Goal: Task Accomplishment & Management: Manage account settings

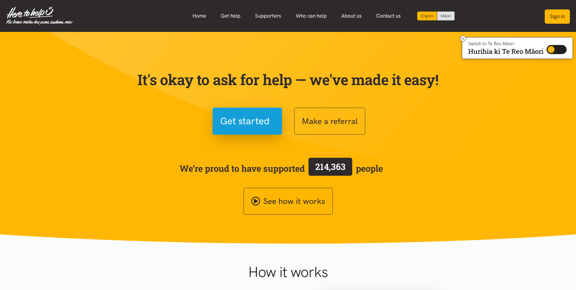
click at [559, 15] on button "Sign in" at bounding box center [557, 16] width 25 height 14
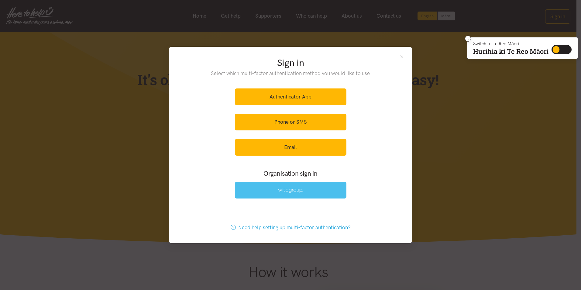
click at [319, 189] on link at bounding box center [290, 190] width 111 height 17
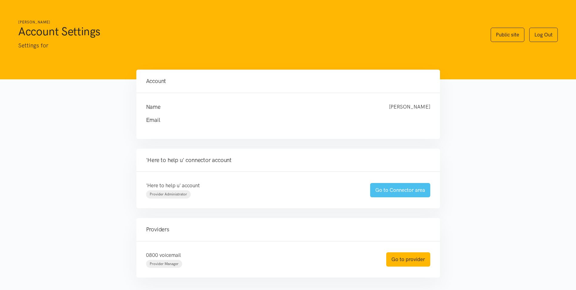
click at [384, 191] on link "Go to Connector area" at bounding box center [400, 190] width 60 height 14
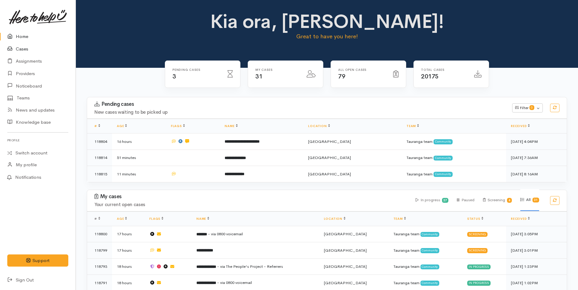
click at [20, 49] on link "Cases" at bounding box center [38, 49] width 76 height 12
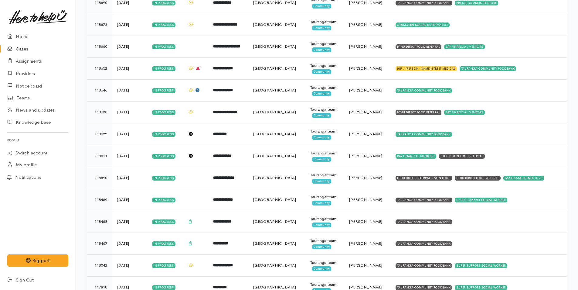
scroll to position [334, 0]
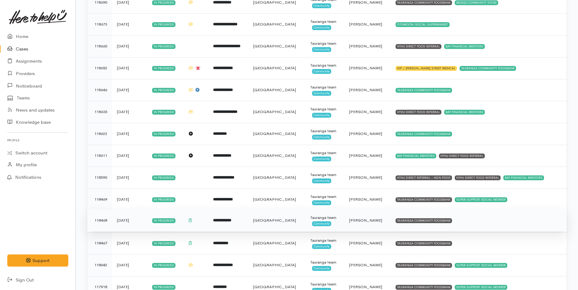
drag, startPoint x: 427, startPoint y: 217, endPoint x: 426, endPoint y: 220, distance: 3.4
click at [427, 217] on td "TAURANGA COMMUNITY FOODBANK" at bounding box center [479, 220] width 176 height 22
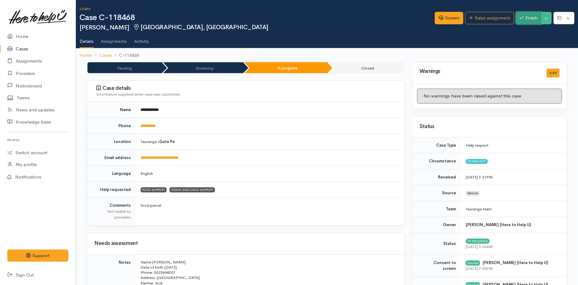
click at [531, 18] on button "Finish" at bounding box center [529, 18] width 26 height 12
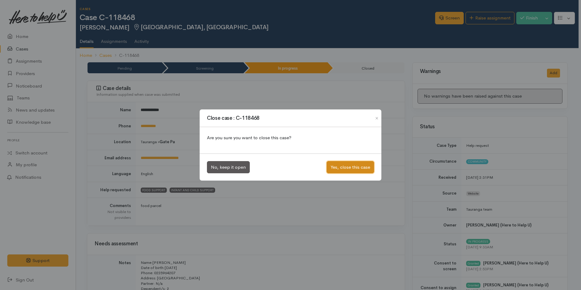
click at [362, 166] on button "Yes, close this case" at bounding box center [349, 167] width 47 height 12
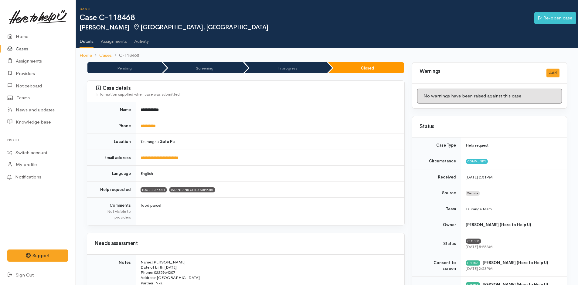
click at [26, 48] on link "Cases" at bounding box center [38, 49] width 76 height 12
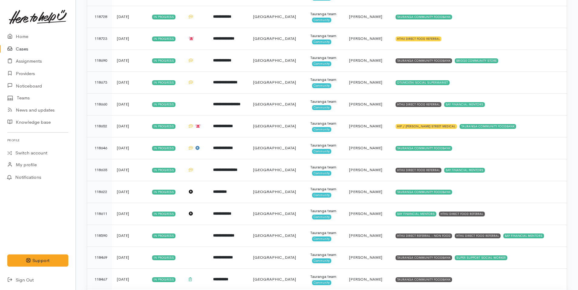
scroll to position [334, 0]
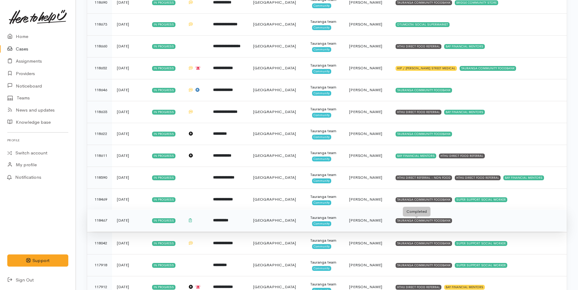
click at [428, 223] on div "TAURANGA COMMUNITY FOODBANK" at bounding box center [424, 220] width 56 height 5
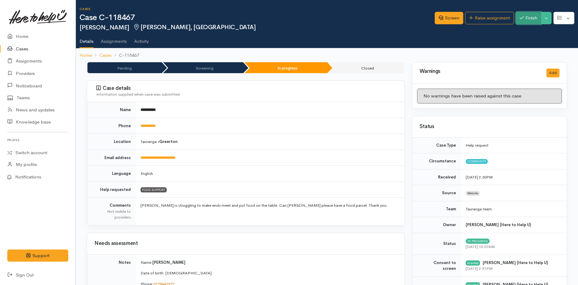
click at [532, 19] on button "Finish" at bounding box center [529, 18] width 26 height 12
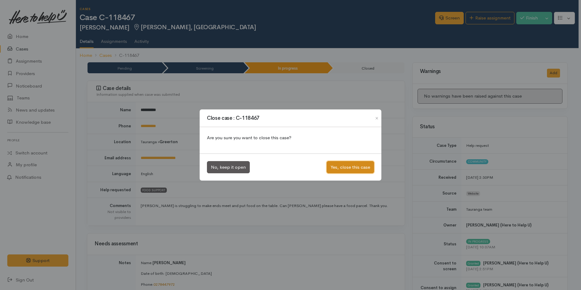
click at [358, 168] on button "Yes, close this case" at bounding box center [349, 167] width 47 height 12
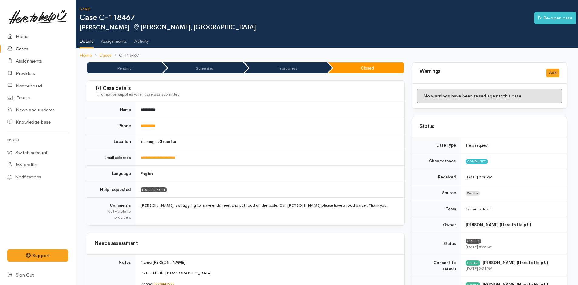
click at [24, 49] on link "Cases" at bounding box center [38, 49] width 76 height 12
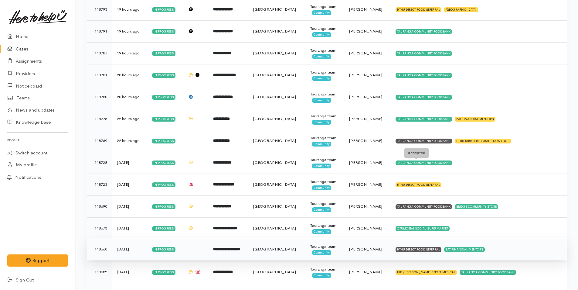
scroll to position [39, 0]
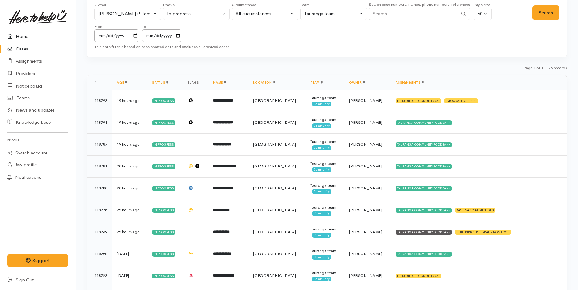
click at [19, 34] on link "Home" at bounding box center [38, 36] width 76 height 12
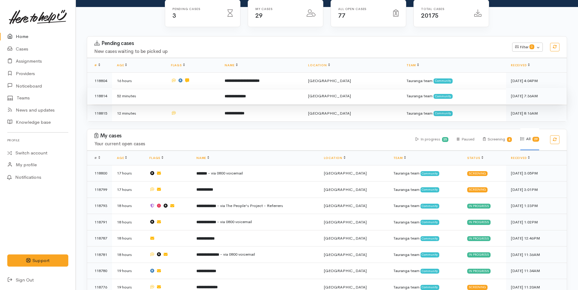
scroll to position [91, 0]
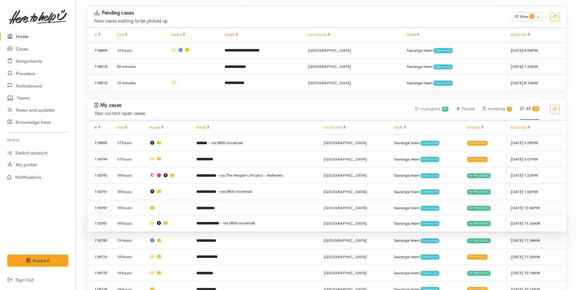
click at [255, 220] on span "- via 0800 voicemail" at bounding box center [237, 222] width 35 height 5
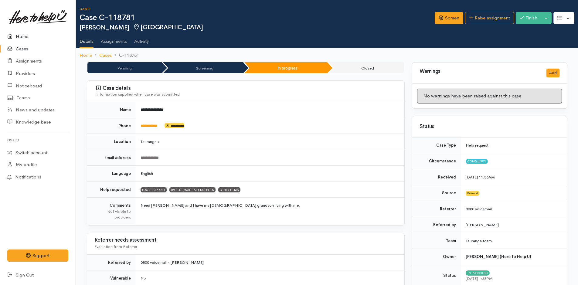
click at [22, 34] on link "Home" at bounding box center [38, 36] width 76 height 12
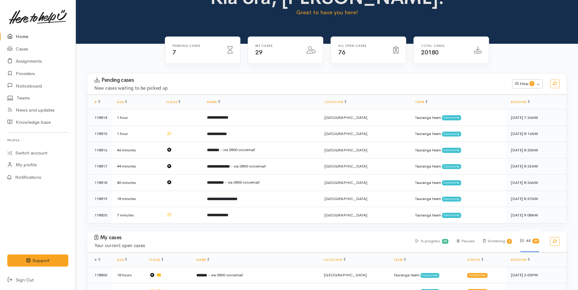
scroll to position [61, 0]
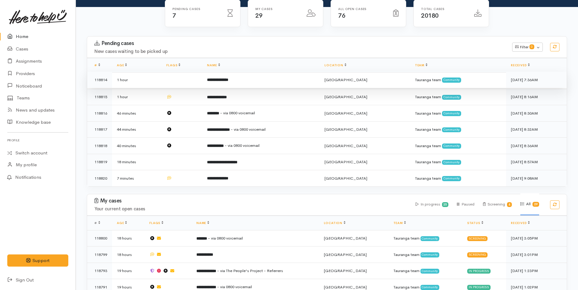
click at [245, 79] on td "**********" at bounding box center [261, 80] width 118 height 16
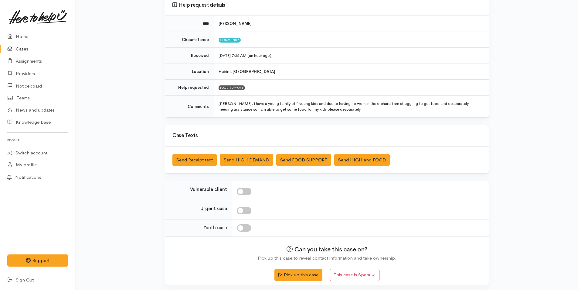
scroll to position [61, 0]
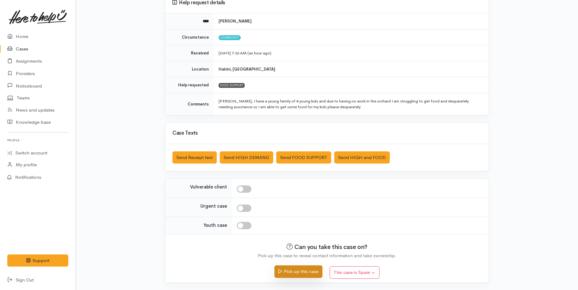
click at [312, 270] on button "Pick up this case" at bounding box center [299, 271] width 48 height 12
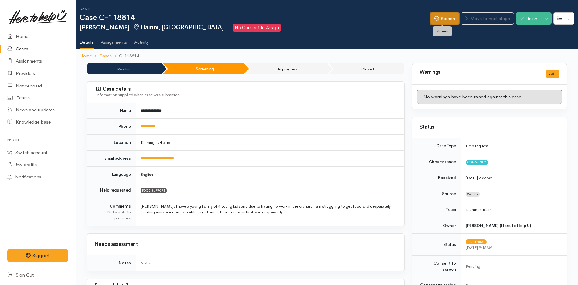
click at [445, 21] on link "Screen" at bounding box center [445, 18] width 29 height 12
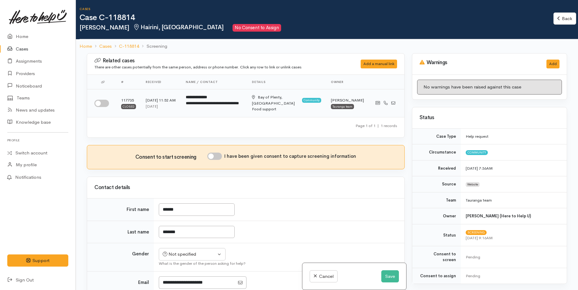
click at [105, 101] on input "checkbox" at bounding box center [101, 103] width 15 height 7
checkbox input "true"
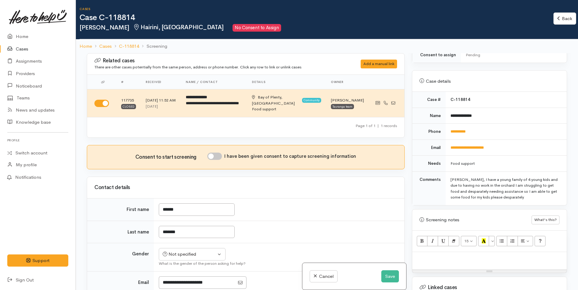
scroll to position [273, 0]
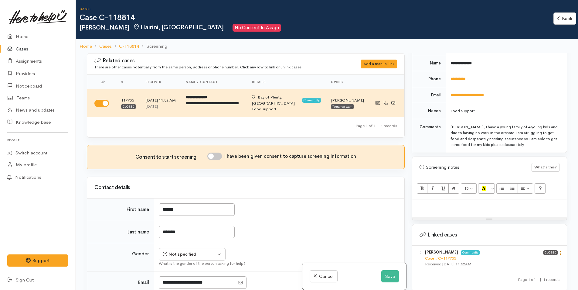
click at [559, 250] on icon at bounding box center [560, 252] width 5 height 5
click at [532, 260] on link "View case" at bounding box center [539, 264] width 48 height 9
click at [445, 202] on p at bounding box center [489, 205] width 148 height 7
paste div
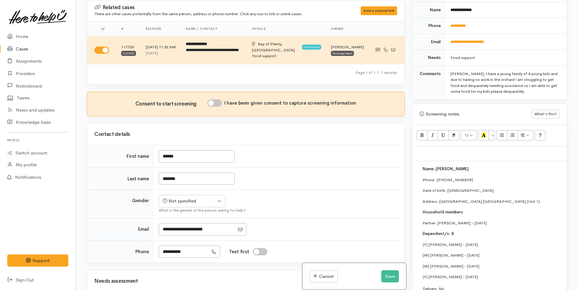
scroll to position [331, 0]
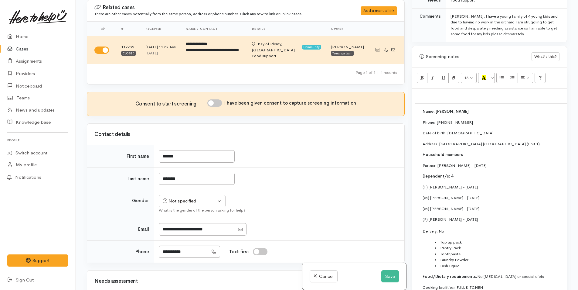
click at [222, 104] on input "I have been given consent to capture screening information" at bounding box center [214, 102] width 15 height 7
checkbox input "true"
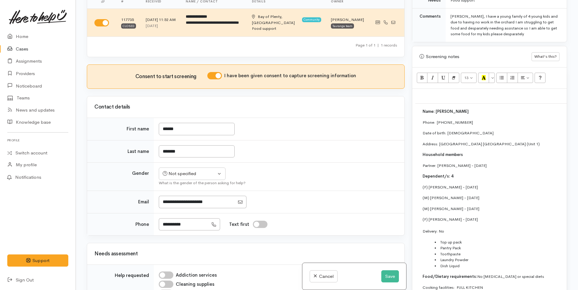
scroll to position [61, 0]
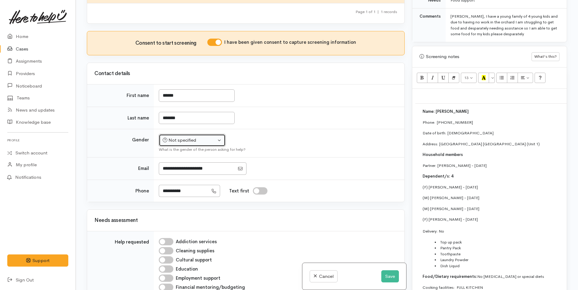
click at [180, 142] on div "Not specified" at bounding box center [189, 140] width 53 height 7
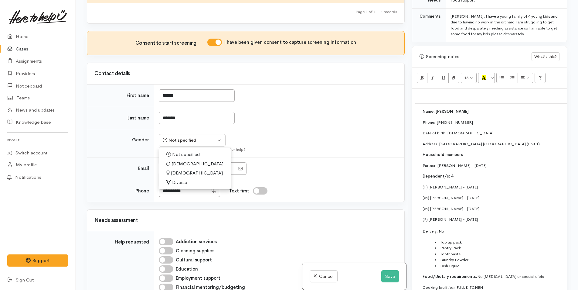
click at [178, 164] on span "[DEMOGRAPHIC_DATA]" at bounding box center [198, 163] width 52 height 7
select select "[DEMOGRAPHIC_DATA]"
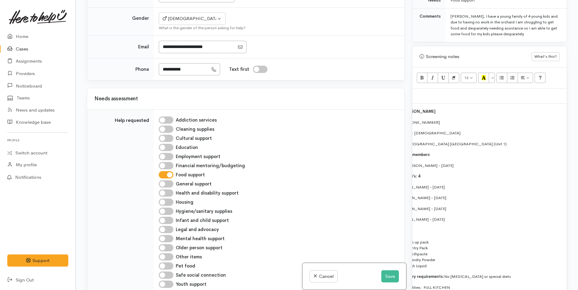
scroll to position [0, 94]
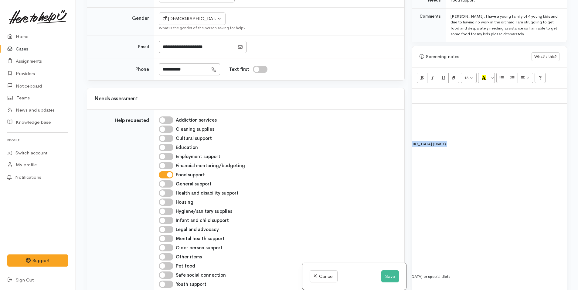
drag, startPoint x: 440, startPoint y: 138, endPoint x: 489, endPoint y: 147, distance: 50.2
click at [489, 147] on td "Name: Broedy Woolley Phone:  0284569544 Date of birth: 01/02/1997 Address: Cott…" at bounding box center [480, 205] width 317 height 202
copy td "Cottage Park Thermal Motel Hairini Street, Hairini, Tauranga, New Zealand (Unit…"
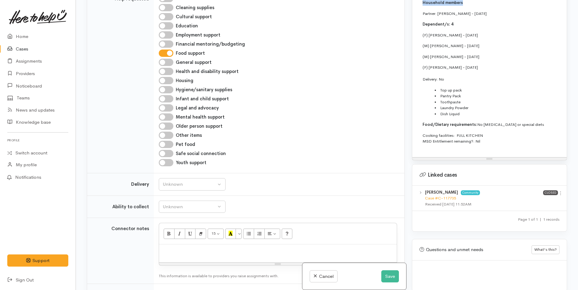
scroll to position [395, 0]
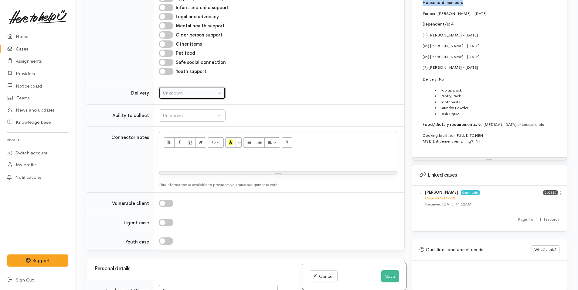
click at [186, 94] on div "Unknown" at bounding box center [189, 93] width 53 height 7
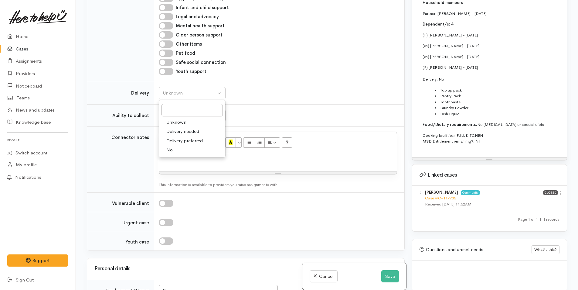
click at [171, 148] on span "No" at bounding box center [169, 149] width 6 height 7
select select "1"
click at [203, 118] on div "Unknown" at bounding box center [189, 115] width 53 height 7
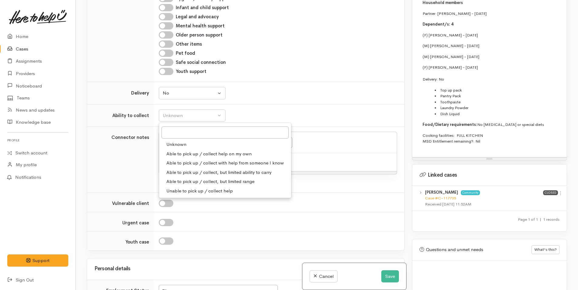
click at [195, 151] on span "Able to pick up / collect help on my own" at bounding box center [208, 153] width 85 height 7
select select "2"
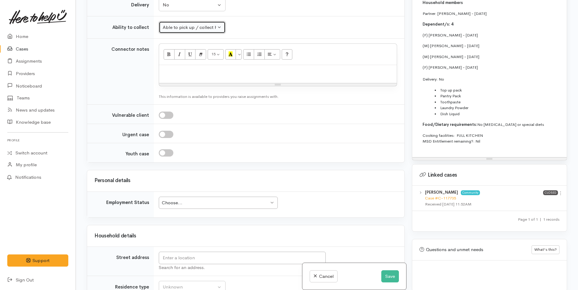
scroll to position [577, 0]
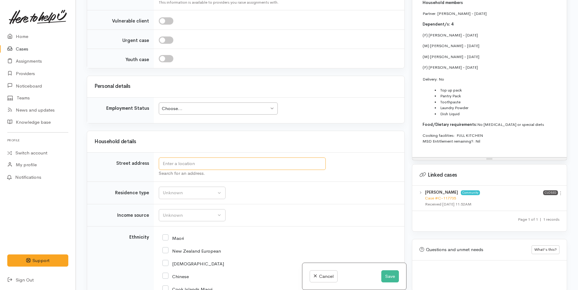
click at [254, 166] on input "text" at bounding box center [242, 163] width 167 height 12
paste input "Cottage Park Thermal Motel Hairini Street, Hairini, Tauranga, New Zealand (Unit…"
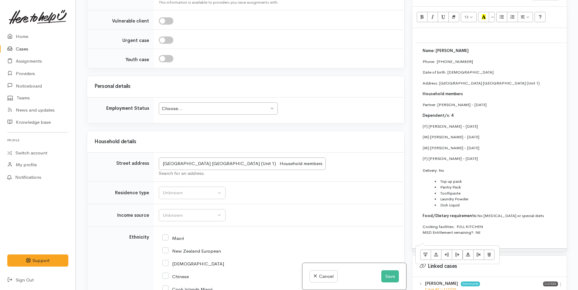
scroll to position [0, 0]
drag, startPoint x: 524, startPoint y: 106, endPoint x: 511, endPoint y: 109, distance: 13.0
click at [511, 109] on td "Name: Broedy Woolley Phone:  0284569544 Date of birth: 01/02/1997 Address: Cott…" at bounding box center [573, 144] width 317 height 202
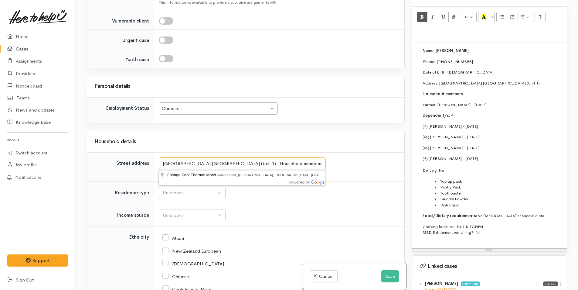
drag, startPoint x: 296, startPoint y: 159, endPoint x: 259, endPoint y: 160, distance: 37.7
click at [259, 160] on input "Cottage Park Thermal Motel Hairini Street, Hairini, Tauranga, New Zealand (Unit…" at bounding box center [242, 163] width 167 height 12
type input "Cottage Park Thermal Motel Hairini Street, Hairini, Tauranga, New Zealand"
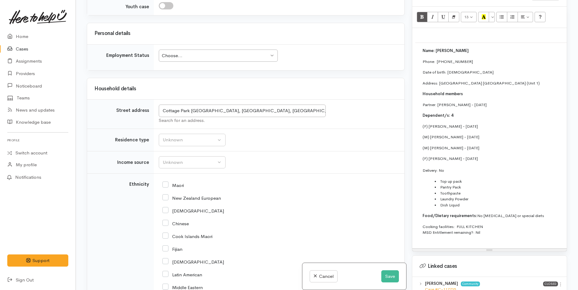
scroll to position [638, 0]
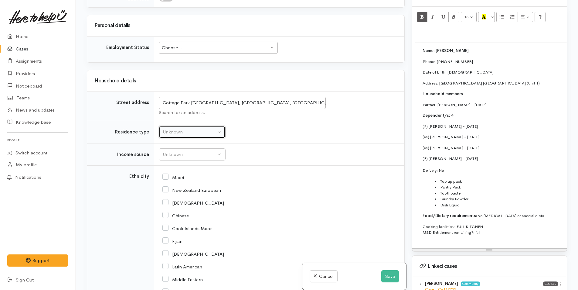
click at [178, 132] on div "Unknown" at bounding box center [189, 131] width 53 height 7
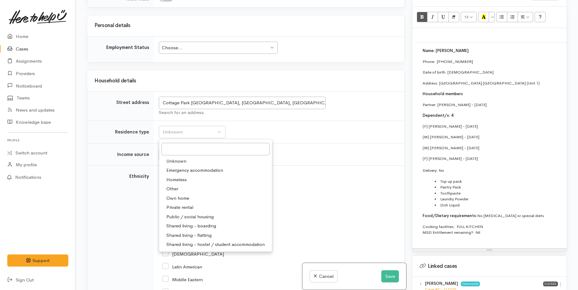
click at [190, 170] on span "Emergency accommodation" at bounding box center [194, 170] width 57 height 7
select select "7"
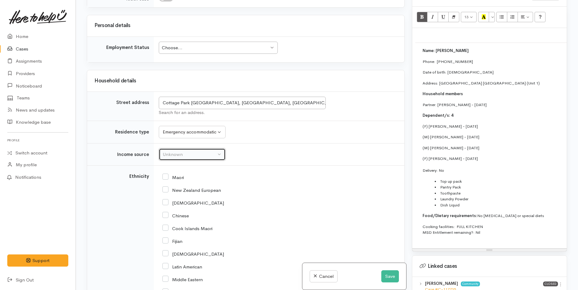
click at [187, 153] on div "Unknown" at bounding box center [189, 154] width 53 height 7
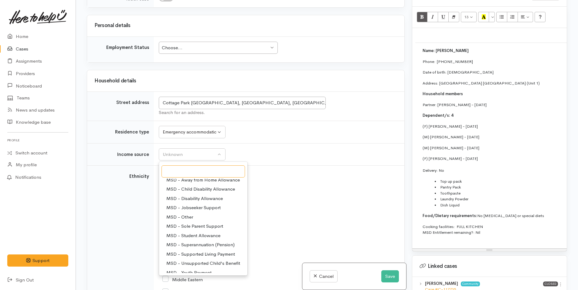
scroll to position [30, 0]
click at [201, 206] on span "MSD - Jobseeker Support" at bounding box center [193, 208] width 54 height 7
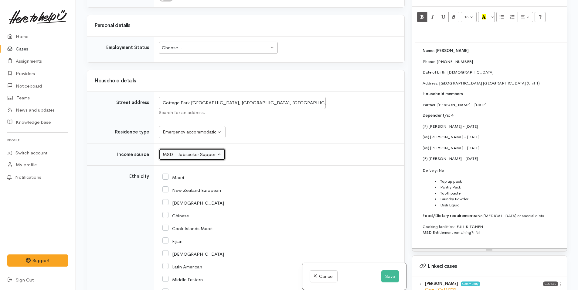
scroll to position [547, 0]
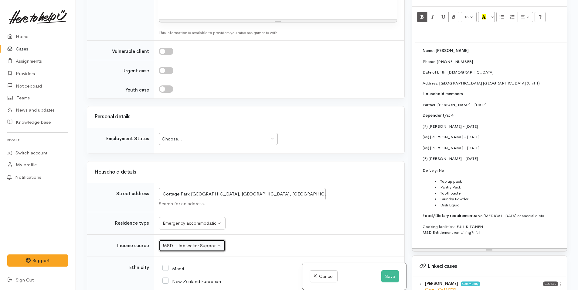
click at [203, 137] on div "Choose..." at bounding box center [215, 138] width 107 height 7
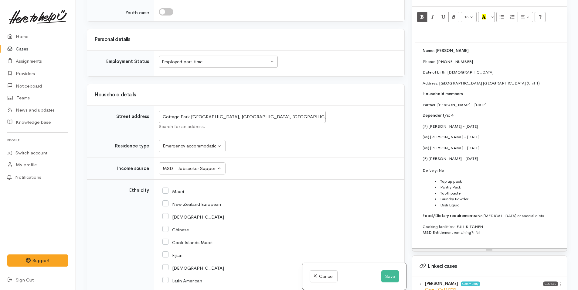
scroll to position [638, 0]
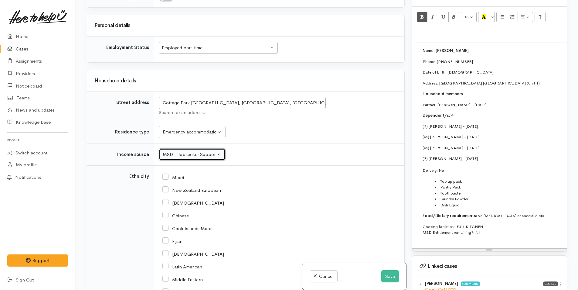
click at [196, 154] on div "MSD - Jobseeker Support" at bounding box center [189, 154] width 53 height 7
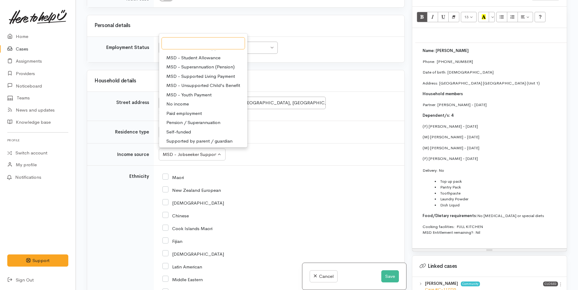
scroll to position [91, 0]
click at [190, 104] on span "Paid employment" at bounding box center [184, 103] width 36 height 7
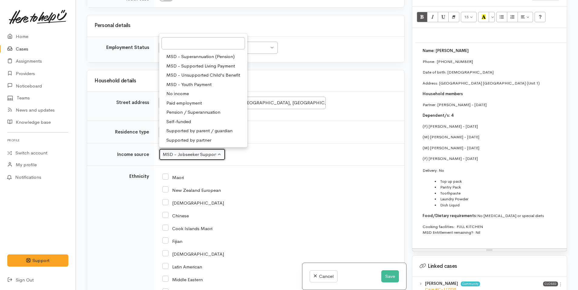
select select "1"
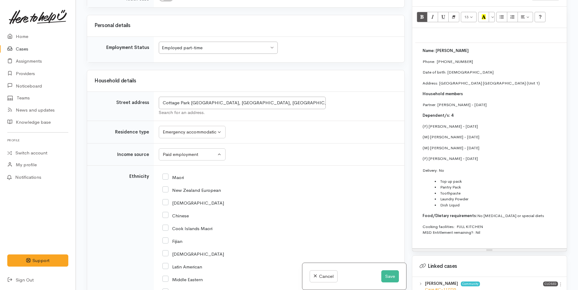
click at [166, 189] on input "New Zealand European" at bounding box center [191, 189] width 59 height 5
checkbox input "true"
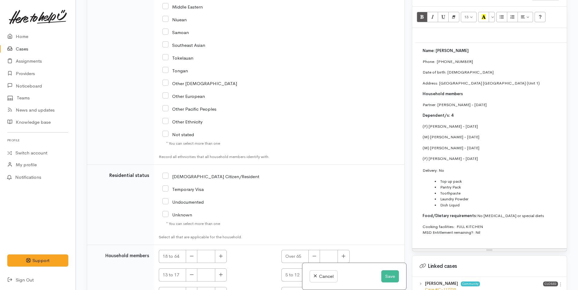
scroll to position [911, 0]
click at [164, 175] on input "NZ Citizen/Resident" at bounding box center [210, 174] width 97 height 5
checkbox input "true"
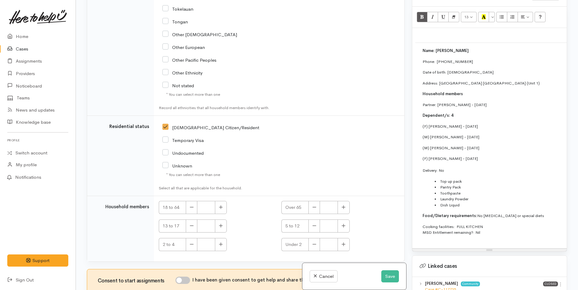
scroll to position [1000, 0]
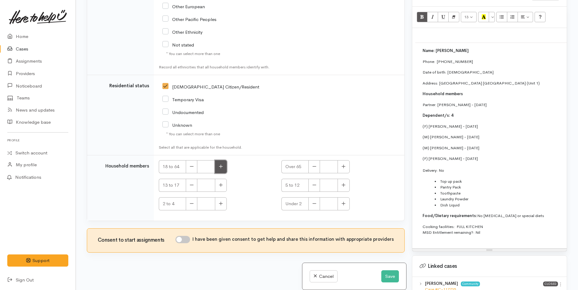
click at [221, 166] on icon "button" at bounding box center [221, 167] width 4 height 4
type input "2"
click at [345, 184] on button "button" at bounding box center [344, 185] width 12 height 13
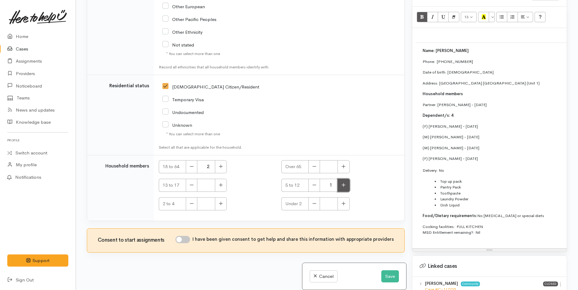
type input "2"
click at [342, 202] on icon "button" at bounding box center [344, 203] width 4 height 5
type input "1"
click at [220, 203] on icon "button" at bounding box center [221, 203] width 4 height 5
type input "1"
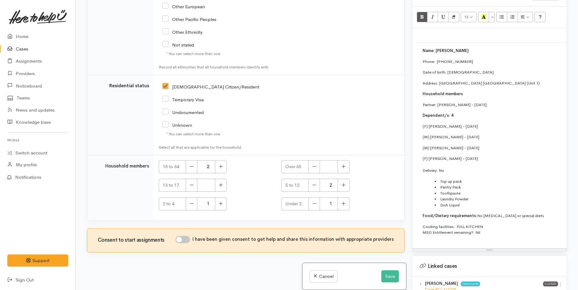
click at [188, 237] on input "I have been given consent to get help and share this information with appropria…" at bounding box center [183, 239] width 15 height 7
checkbox input "true"
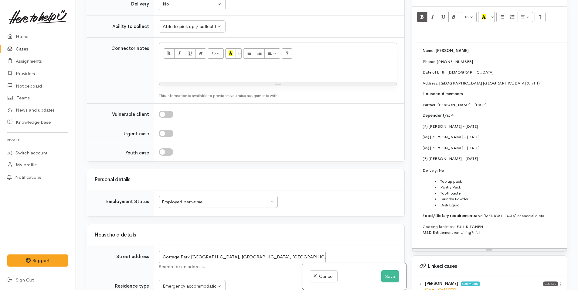
scroll to position [393, 0]
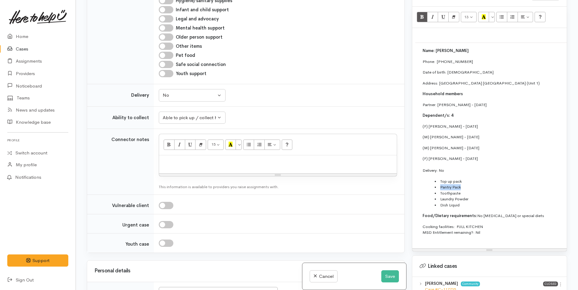
drag, startPoint x: 472, startPoint y: 180, endPoint x: 436, endPoint y: 178, distance: 35.9
click at [436, 184] on li "Pantry Pack" at bounding box center [580, 187] width 291 height 6
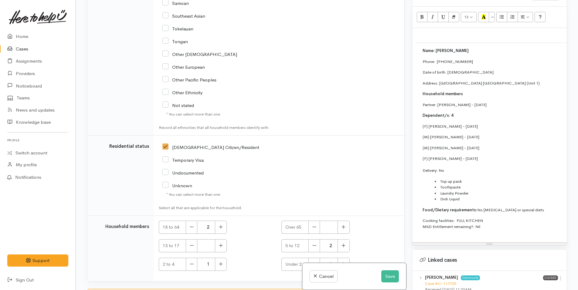
scroll to position [1000, 0]
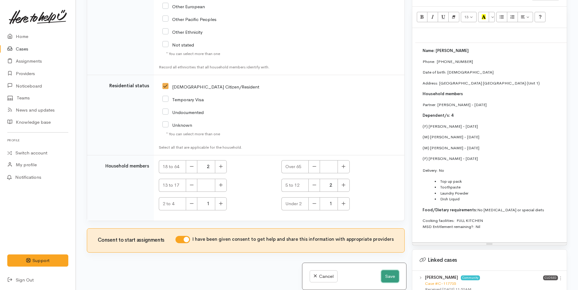
click at [387, 276] on button "Save" at bounding box center [390, 276] width 18 height 12
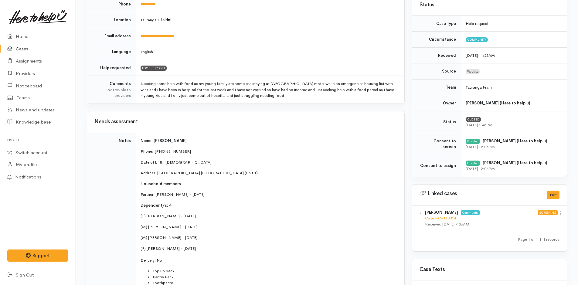
scroll to position [183, 0]
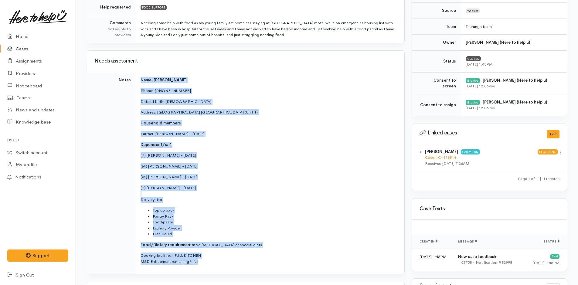
drag, startPoint x: 204, startPoint y: 264, endPoint x: 133, endPoint y: 91, distance: 187.4
click at [133, 91] on tr "Notes Name: Broedy Woolley Phone:  0284569544 Date of birth: 01/02/1997 Address…" at bounding box center [245, 173] width 317 height 202
copy tr "Name: Broedy Woolley Phone:  0284569544 Date of birth: 01/02/1997 Address: Cott…"
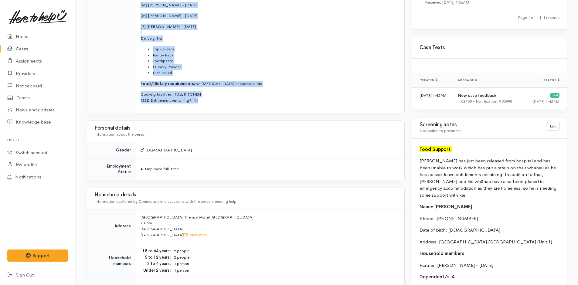
scroll to position [425, 0]
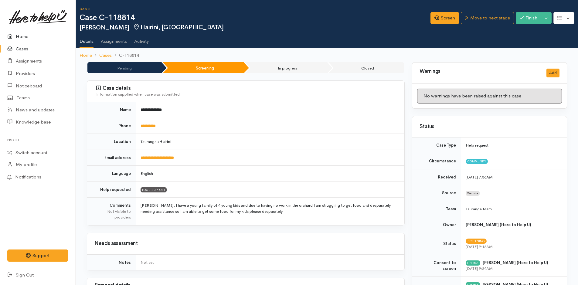
click at [22, 36] on link "Home" at bounding box center [38, 36] width 76 height 12
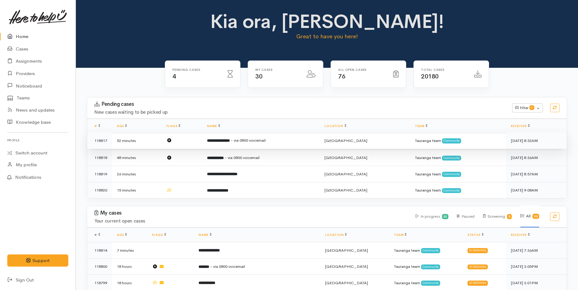
click at [266, 139] on span "- via 0800 voicemail" at bounding box center [248, 140] width 35 height 5
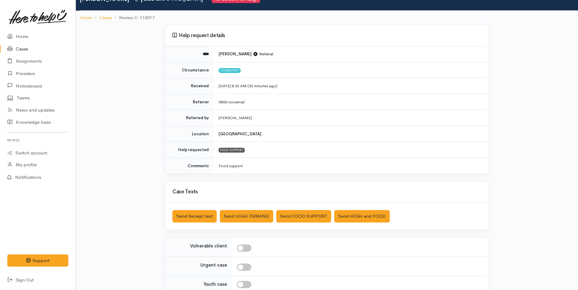
scroll to position [87, 0]
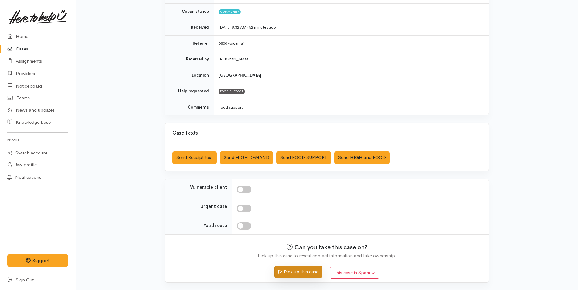
click at [310, 273] on button "Pick up this case" at bounding box center [299, 271] width 48 height 12
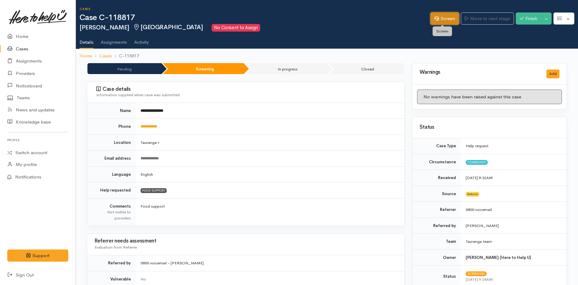
click at [444, 19] on link "Screen" at bounding box center [445, 18] width 29 height 12
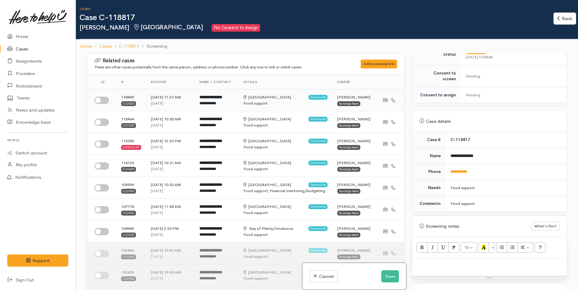
click at [100, 100] on input "checkbox" at bounding box center [101, 100] width 15 height 7
checkbox input "true"
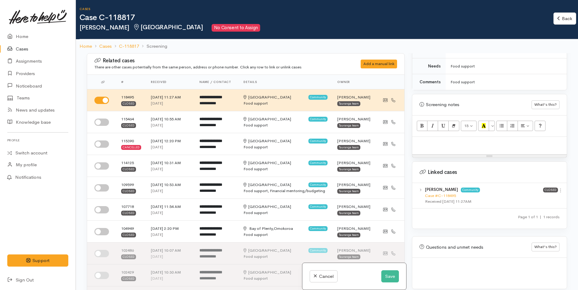
scroll to position [53, 0]
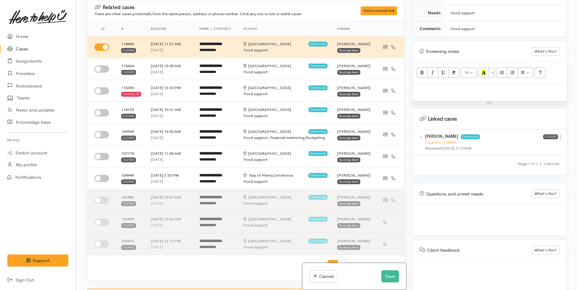
click at [560, 135] on icon at bounding box center [560, 137] width 5 height 5
click at [534, 144] on link "View case" at bounding box center [539, 148] width 48 height 9
click at [430, 87] on p at bounding box center [489, 90] width 148 height 7
paste div
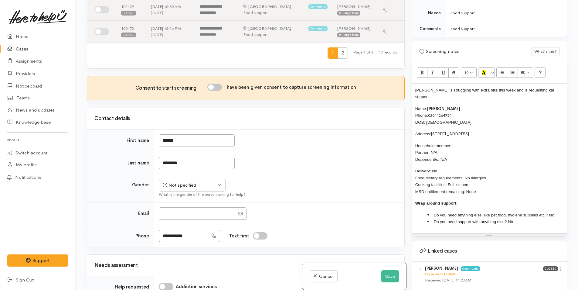
scroll to position [213, 0]
click at [220, 88] on input "I have been given consent to capture screening information" at bounding box center [214, 86] width 15 height 7
checkbox input "true"
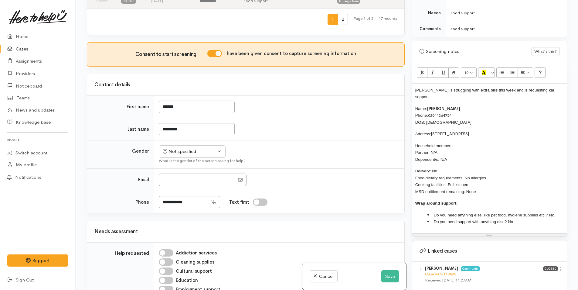
scroll to position [304, 0]
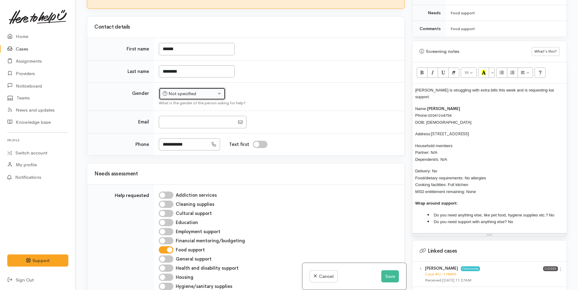
click at [189, 94] on div "Not specified" at bounding box center [189, 93] width 53 height 7
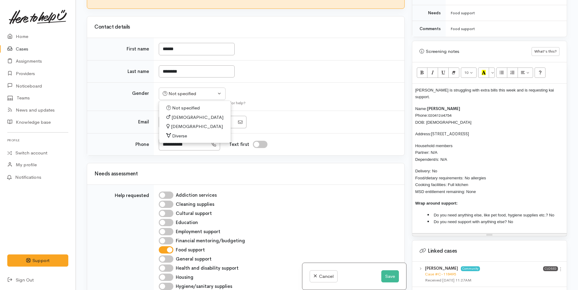
click at [181, 115] on span "Male" at bounding box center [198, 117] width 52 height 7
select select "Male"
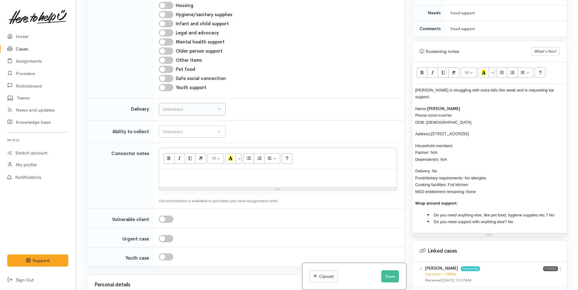
scroll to position [577, 0]
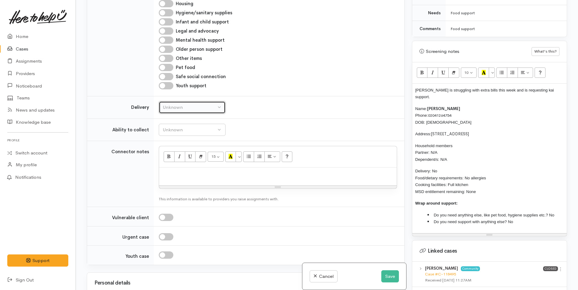
click at [184, 109] on div "Unknown" at bounding box center [189, 107] width 53 height 7
click at [173, 163] on link "No" at bounding box center [192, 163] width 66 height 9
select select "1"
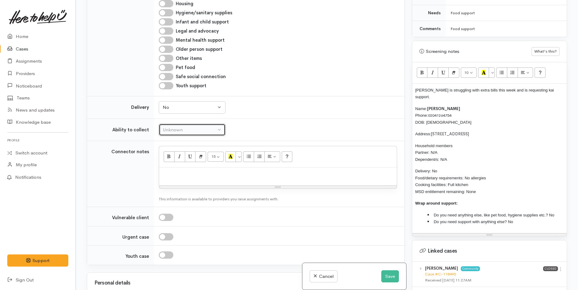
click at [184, 134] on button "Unknown" at bounding box center [192, 130] width 67 height 12
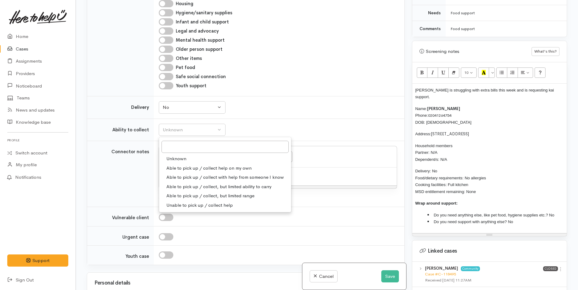
click at [183, 167] on span "Able to pick up / collect help on my own" at bounding box center [208, 168] width 85 height 7
select select "2"
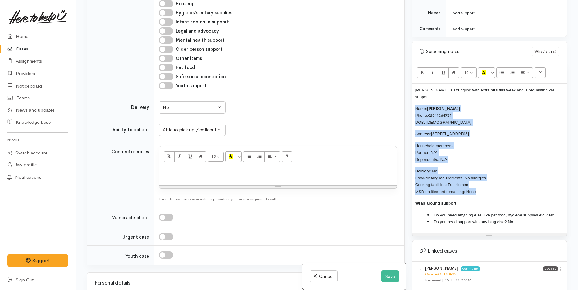
drag, startPoint x: 483, startPoint y: 178, endPoint x: 415, endPoint y: 98, distance: 104.7
click at [415, 98] on div "Jeremy is struggling with extra bills this week and is requesting kai support. …" at bounding box center [489, 158] width 155 height 149
copy div "Name: Jeremy Te Arahi Phone: 02041264754 DOB: 16/08/1978 Address: 165 Omokoroa …"
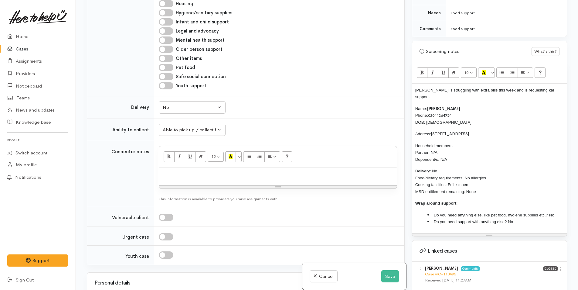
click at [291, 178] on div at bounding box center [278, 176] width 238 height 18
paste div
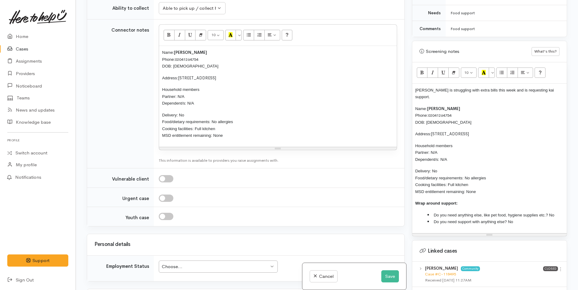
scroll to position [820, 0]
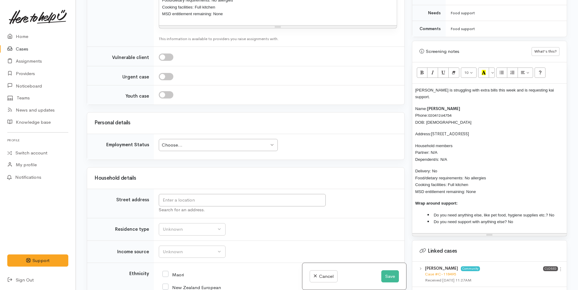
click at [227, 144] on div "Choose..." at bounding box center [215, 145] width 107 height 7
drag, startPoint x: 499, startPoint y: 121, endPoint x: 433, endPoint y: 120, distance: 65.9
click at [433, 130] on p "Address: 165 Omokoroa Road, Ōmokoroa" at bounding box center [489, 133] width 148 height 7
copy span "165 Omokoroa Road, Ōmokoroa"
click at [314, 202] on input "text" at bounding box center [242, 200] width 167 height 12
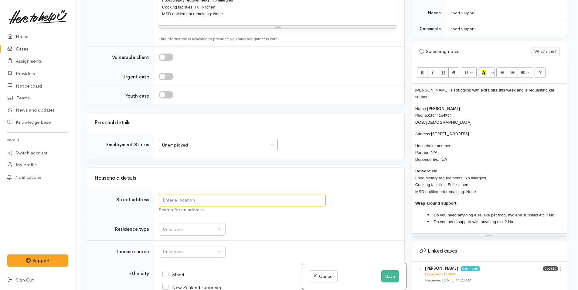
paste input "165 Omokoroa Road, Ōmokoroa"
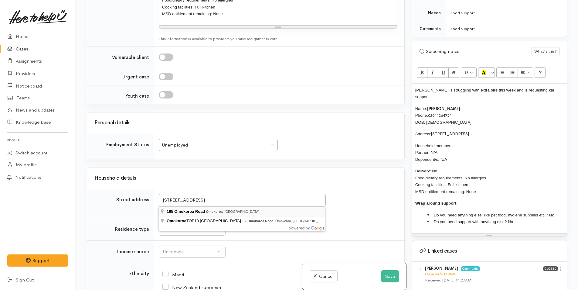
type input "165 Omokoroa Road, Ōmokoroa, New Zealand"
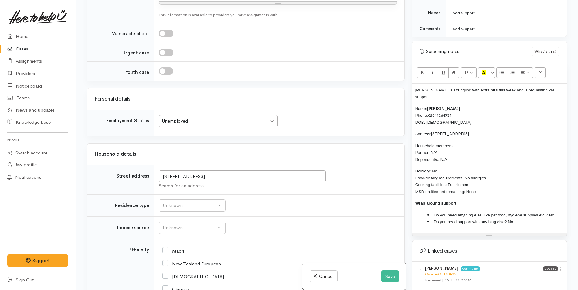
scroll to position [922, 0]
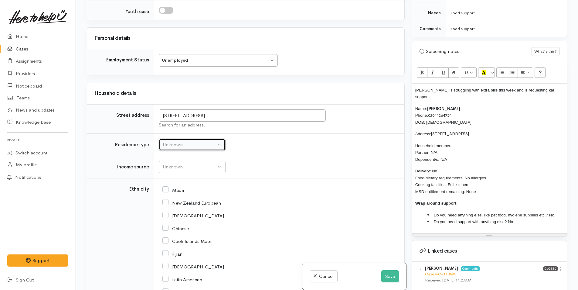
click at [195, 148] on div "Unknown" at bounding box center [189, 144] width 53 height 7
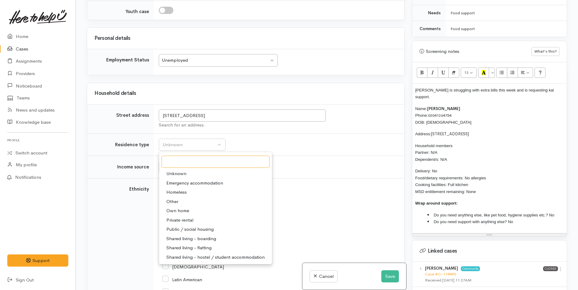
scroll to position [953, 0]
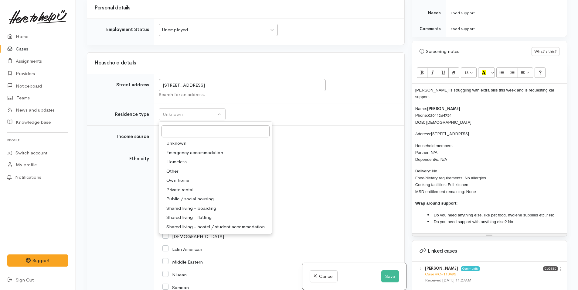
click at [189, 193] on span "Private rental" at bounding box center [179, 189] width 27 height 7
select select "2"
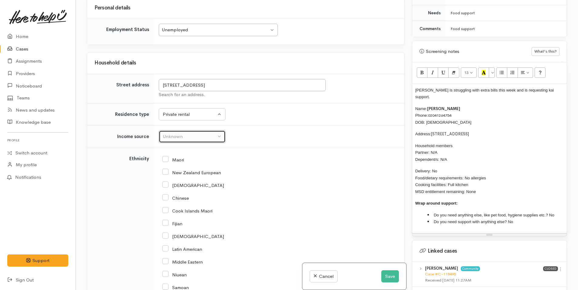
click at [189, 140] on div "Unknown" at bounding box center [189, 136] width 53 height 7
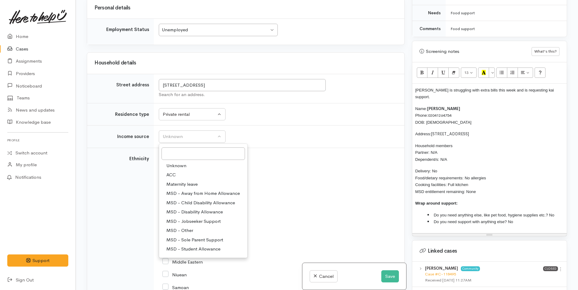
click at [199, 225] on span "MSD - Jobseeker Support" at bounding box center [193, 221] width 54 height 7
select select "4"
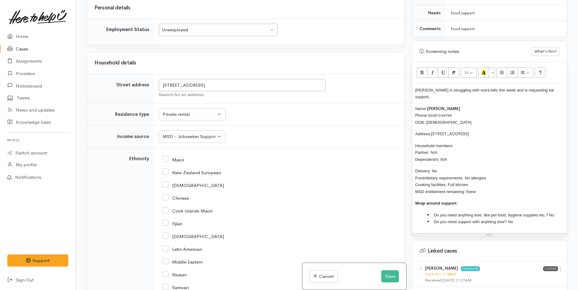
click at [165, 162] on input "Maori" at bounding box center [173, 158] width 22 height 5
checkbox input "true"
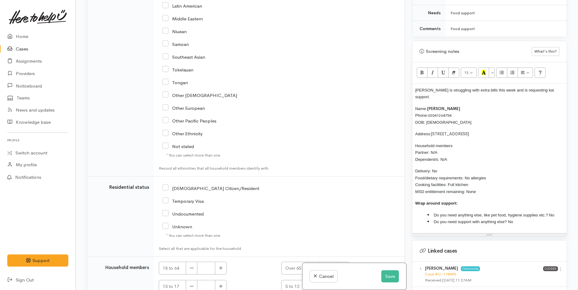
scroll to position [1287, 0]
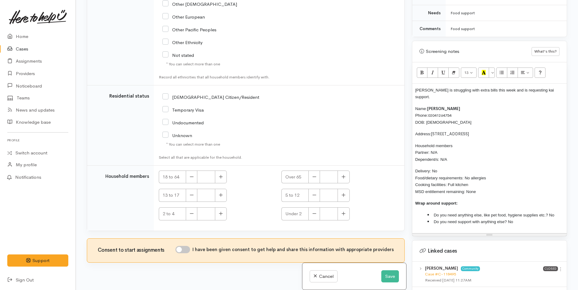
click at [166, 99] on input "NZ Citizen/Resident" at bounding box center [210, 96] width 97 height 5
checkbox input "true"
click at [218, 183] on button "button" at bounding box center [221, 176] width 12 height 13
type input "1"
click at [187, 253] on input "I have been given consent to get help and share this information with appropria…" at bounding box center [183, 249] width 15 height 7
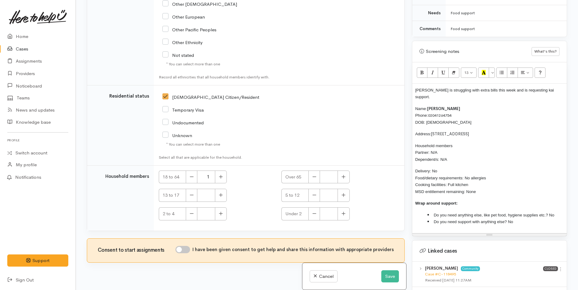
checkbox input "true"
click at [388, 275] on button "Save" at bounding box center [390, 276] width 18 height 12
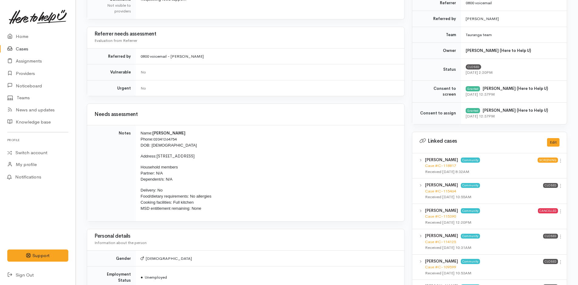
scroll to position [213, 0]
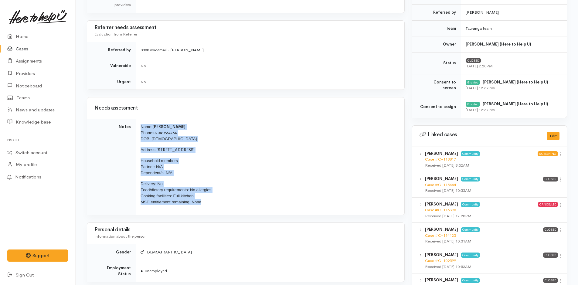
drag, startPoint x: 210, startPoint y: 204, endPoint x: 131, endPoint y: 123, distance: 113.2
click at [131, 123] on tr "Notes Name: [PERSON_NAME] Phone: [PHONE_NUMBER] DOB: [DEMOGRAPHIC_DATA] Address…" at bounding box center [245, 167] width 317 height 96
copy tr "Name: [PERSON_NAME] Phone: [PHONE_NUMBER] DOB: [DEMOGRAPHIC_DATA] Address: [STR…"
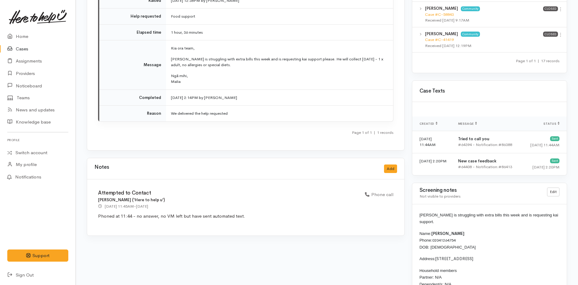
scroll to position [826, 0]
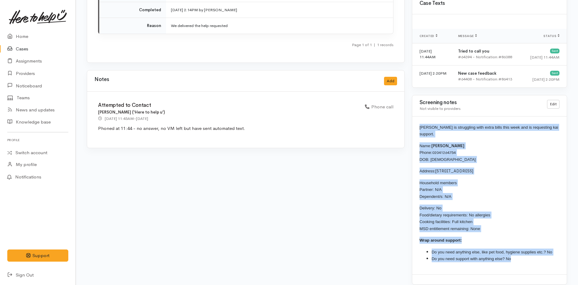
drag, startPoint x: 521, startPoint y: 255, endPoint x: 418, endPoint y: 127, distance: 164.9
click at [418, 127] on div "[PERSON_NAME] is struggling with extra bills this week and is requesting kai su…" at bounding box center [489, 196] width 155 height 158
copy div "[PERSON_NAME] is struggling with extra bills this week and is requesting kai su…"
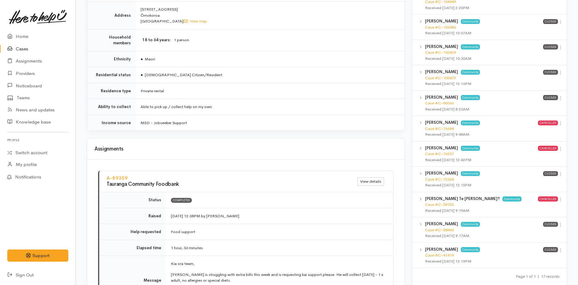
scroll to position [522, 0]
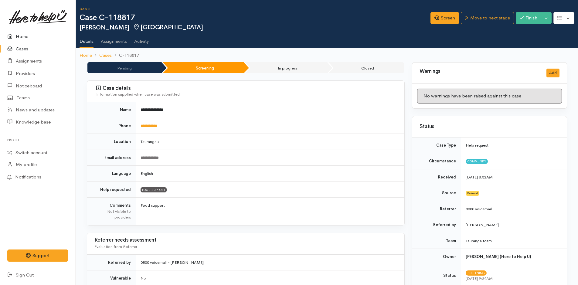
click at [23, 31] on link "Home" at bounding box center [38, 36] width 76 height 12
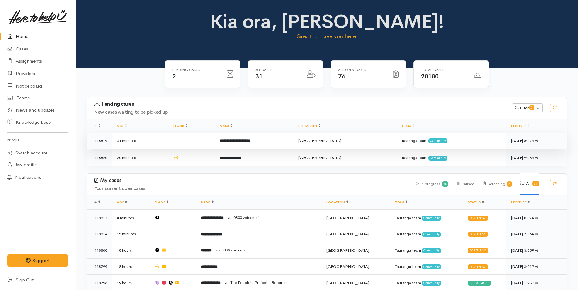
click at [285, 145] on td "**********" at bounding box center [254, 140] width 79 height 16
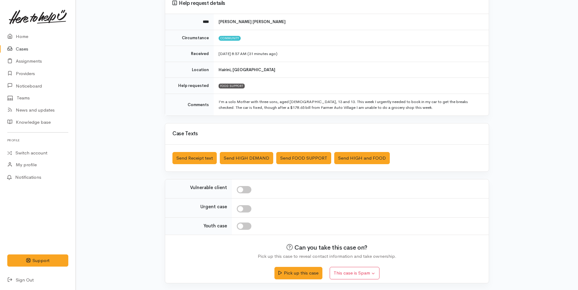
scroll to position [61, 0]
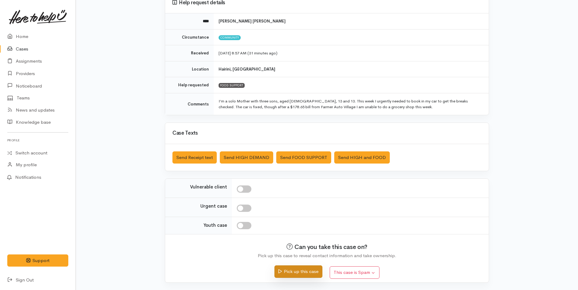
click at [314, 273] on button "Pick up this case" at bounding box center [299, 271] width 48 height 12
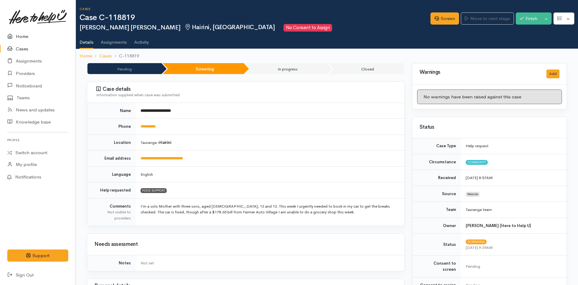
click at [26, 37] on link "Home" at bounding box center [38, 36] width 76 height 12
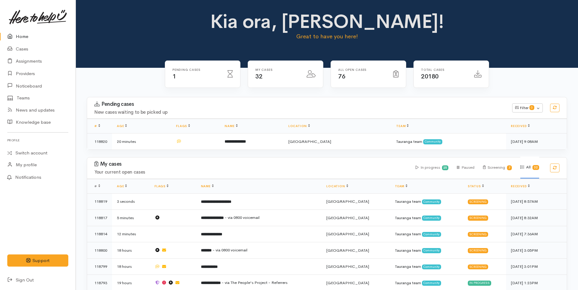
scroll to position [182, 0]
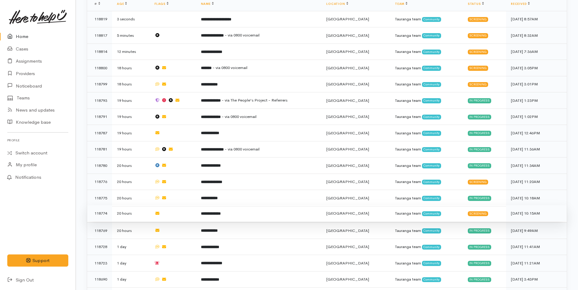
click at [221, 211] on b "**********" at bounding box center [211, 213] width 20 height 4
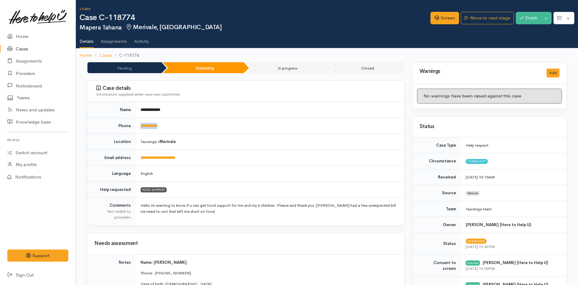
drag, startPoint x: 187, startPoint y: 128, endPoint x: 139, endPoint y: 127, distance: 48.3
click at [139, 127] on td "**********" at bounding box center [270, 126] width 269 height 16
copy link "**********"
click at [453, 19] on link "Screen" at bounding box center [445, 18] width 29 height 12
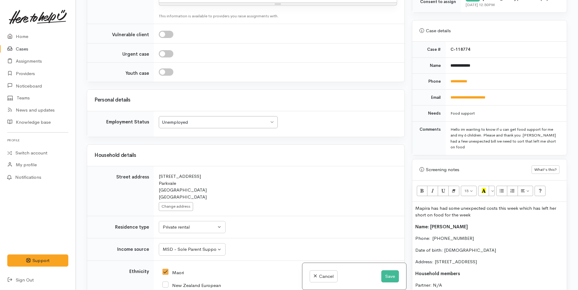
scroll to position [243, 0]
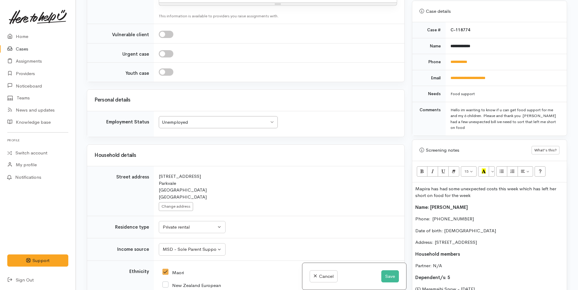
click at [416, 185] on p "Mapira has had some unexpected costs this week which has left her short on food…" at bounding box center [489, 192] width 148 height 14
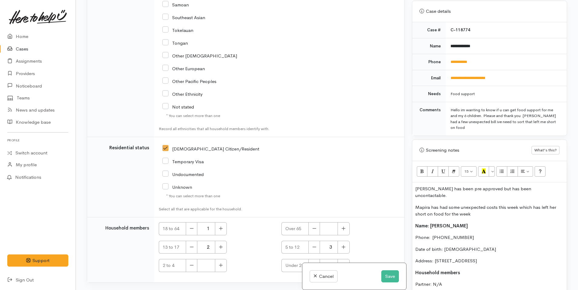
scroll to position [1220, 0]
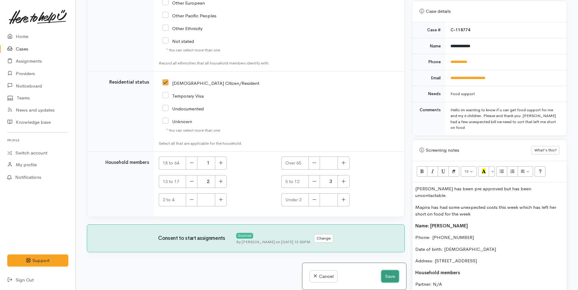
click at [388, 274] on button "Save" at bounding box center [390, 276] width 18 height 12
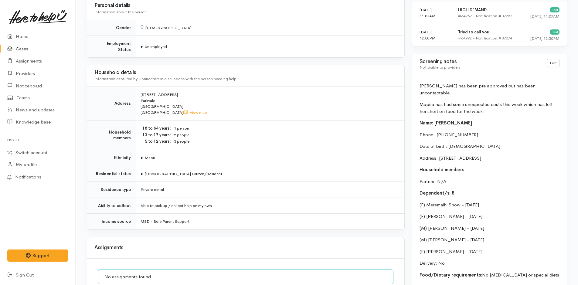
scroll to position [351, 0]
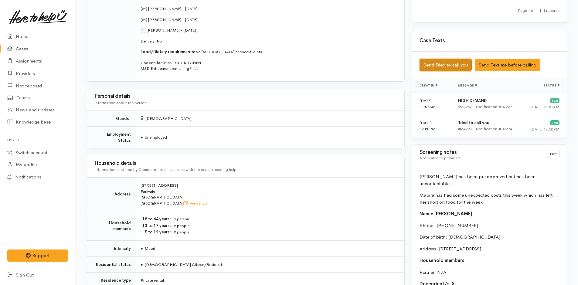
click at [451, 65] on button "Send Tried to call you" at bounding box center [446, 65] width 52 height 12
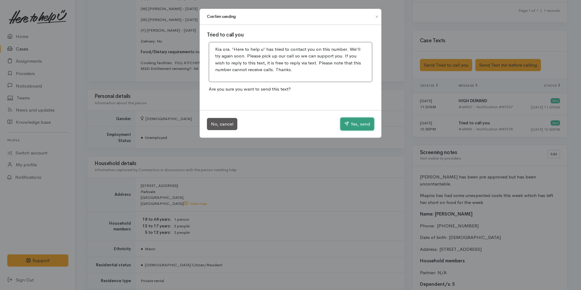
click at [359, 124] on button "Yes, send" at bounding box center [357, 124] width 34 height 13
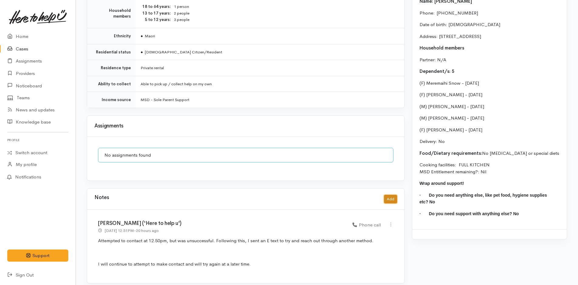
click at [395, 195] on button "Add" at bounding box center [390, 199] width 13 height 9
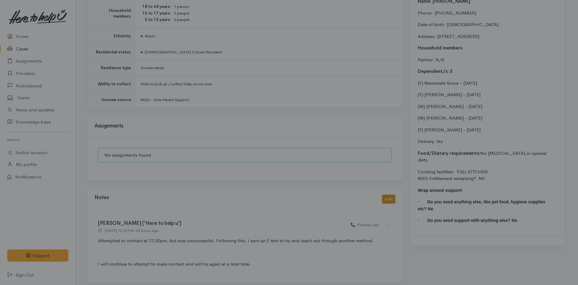
scroll to position [559, 0]
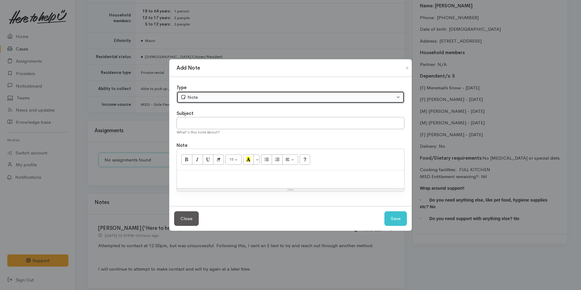
click at [217, 98] on div "Note" at bounding box center [287, 97] width 214 height 7
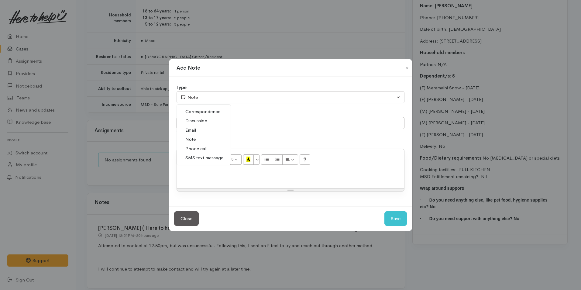
click at [206, 145] on span "Phone call" at bounding box center [196, 148] width 22 height 7
select select "3"
click at [238, 180] on p at bounding box center [290, 176] width 221 height 7
drag, startPoint x: 241, startPoint y: 182, endPoint x: 249, endPoint y: 179, distance: 8.0
click at [241, 182] on div at bounding box center [290, 179] width 227 height 18
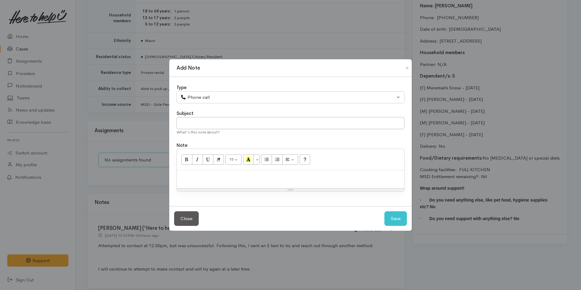
paste div
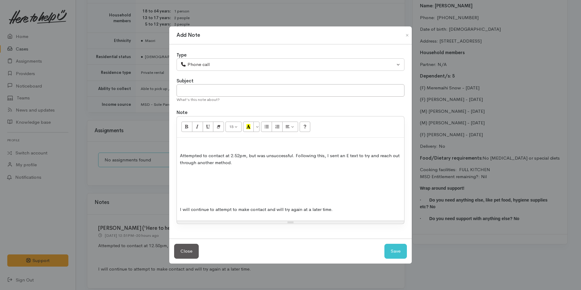
click at [180, 155] on p "Attempted to contact at 2.52pm, but was unsuccessful. Following this, I sent an…" at bounding box center [290, 159] width 221 height 14
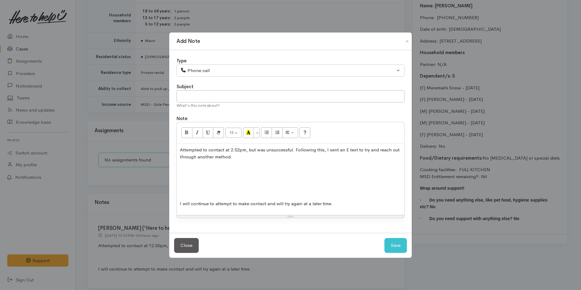
click at [202, 186] on div "Attempted to contact at 2.52pm, but was unsuccessful. Following this, I sent an…" at bounding box center [290, 178] width 227 height 71
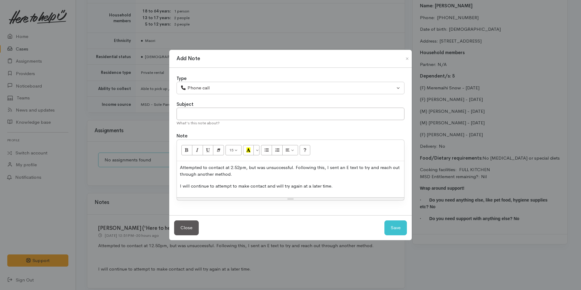
click at [242, 169] on p "Attempted to contact at 2.52pm, but was unsuccessful. Following this, I sent an…" at bounding box center [290, 171] width 221 height 14
click at [394, 224] on button "Save" at bounding box center [395, 227] width 22 height 15
select select "1"
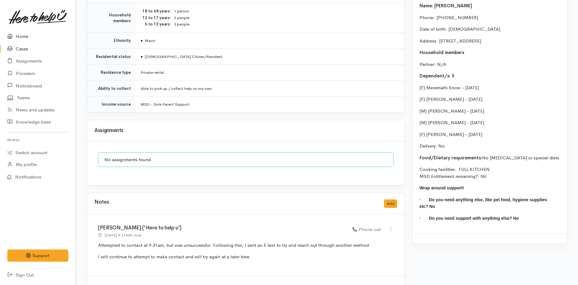
click at [24, 36] on link "Home" at bounding box center [38, 36] width 76 height 12
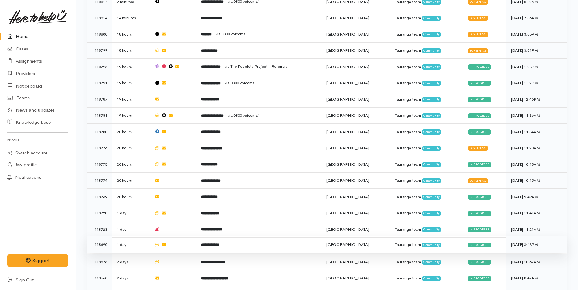
scroll to position [273, 0]
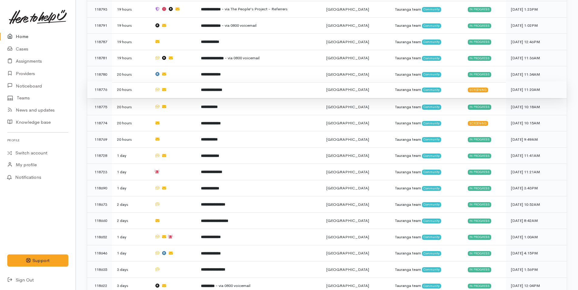
click at [222, 88] on b "**********" at bounding box center [211, 90] width 21 height 4
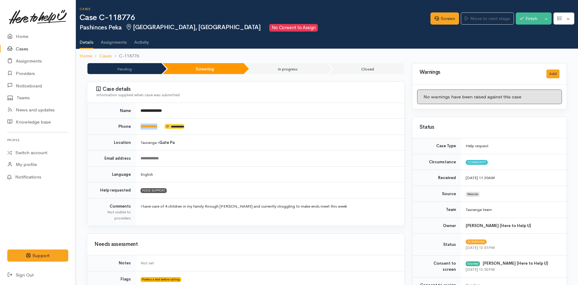
drag, startPoint x: 167, startPoint y: 129, endPoint x: 137, endPoint y: 126, distance: 30.2
click at [137, 131] on td "**********" at bounding box center [270, 127] width 269 height 16
copy td "**********"
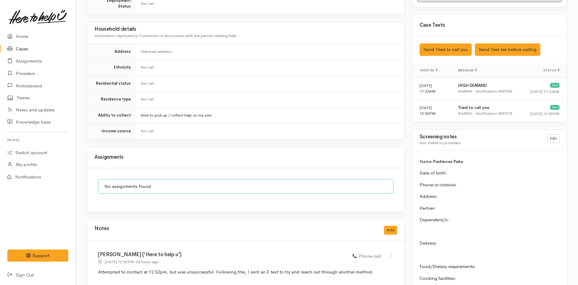
scroll to position [425, 0]
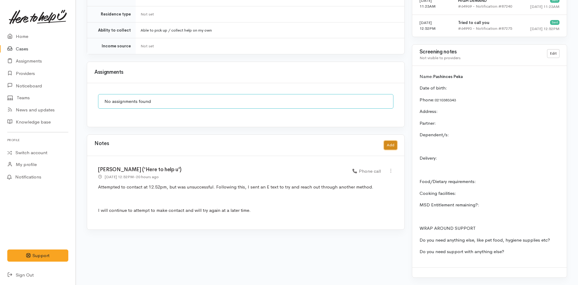
click at [391, 141] on button "Add" at bounding box center [390, 145] width 13 height 9
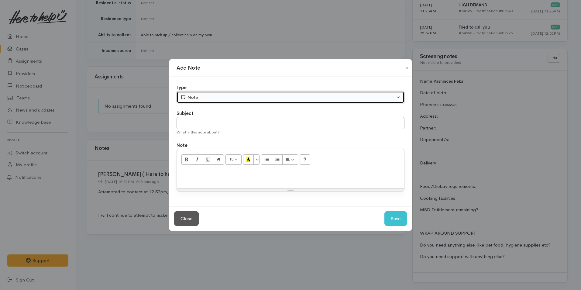
click at [242, 98] on div "Note" at bounding box center [287, 97] width 214 height 7
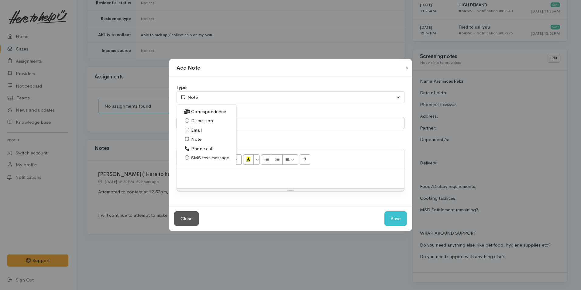
click at [211, 147] on span "Phone call" at bounding box center [202, 148] width 22 height 7
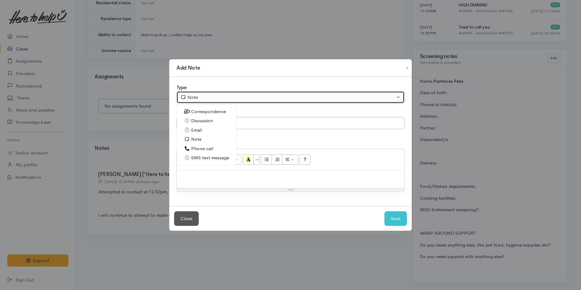
select select "3"
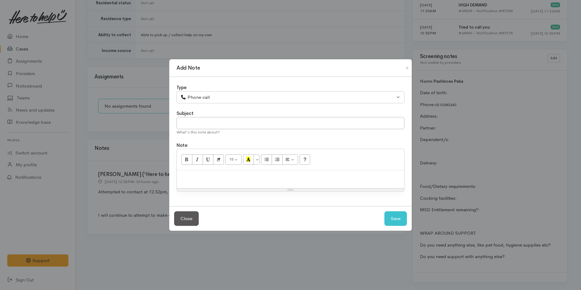
click at [240, 183] on div at bounding box center [290, 179] width 227 height 18
click at [256, 180] on div at bounding box center [290, 179] width 227 height 18
paste div
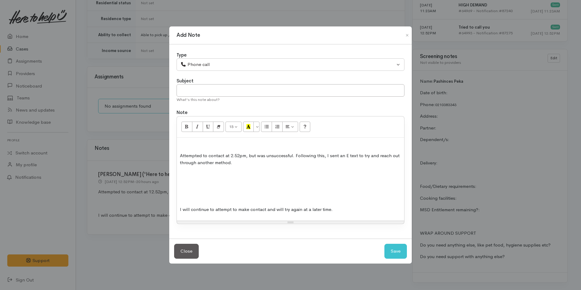
click at [181, 157] on p "Attempted to contact at 2.52pm, but was unsuccessful. Following this, I sent an…" at bounding box center [290, 159] width 221 height 14
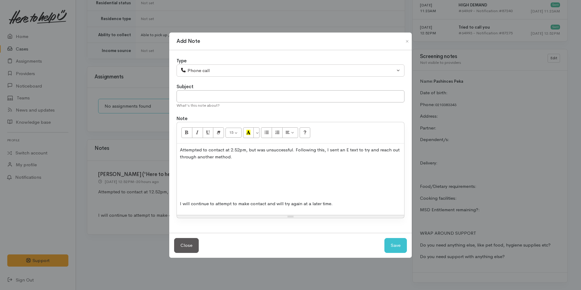
click at [188, 185] on div "Attempted to contact at 2.52pm, but was unsuccessful. Following this, I sent an…" at bounding box center [290, 178] width 227 height 71
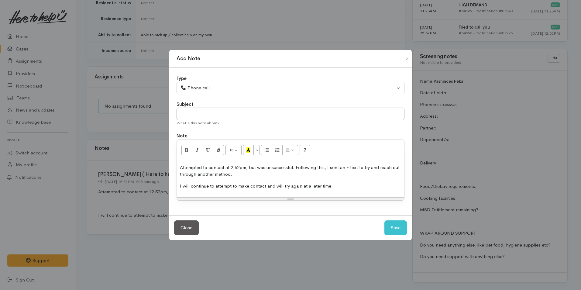
click at [242, 169] on p "Attempted to contact at 2.52pm, but was unsuccessful. Following this, I sent an…" at bounding box center [290, 171] width 221 height 14
click at [394, 226] on button "Save" at bounding box center [395, 227] width 22 height 15
select select "1"
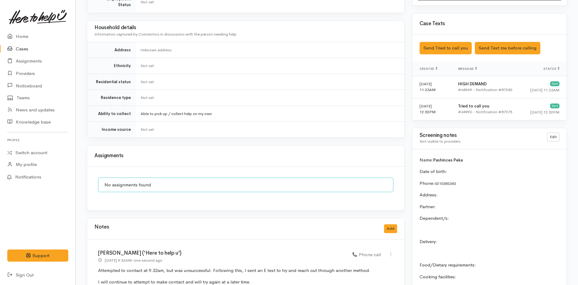
scroll to position [238, 0]
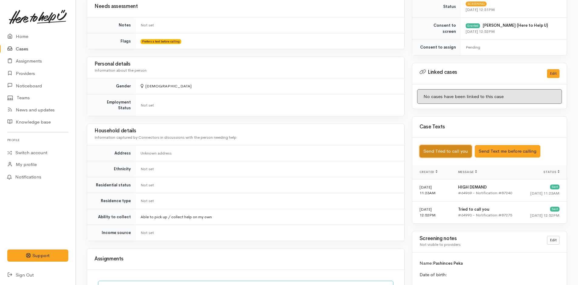
click at [454, 151] on button "Send Tried to call you" at bounding box center [446, 151] width 52 height 12
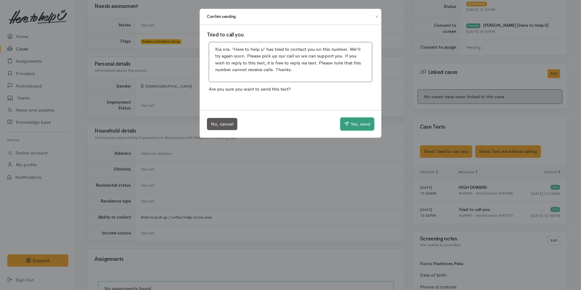
click at [367, 126] on button "Yes, send" at bounding box center [357, 124] width 34 height 13
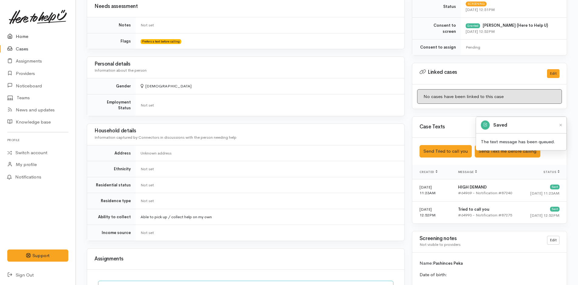
click at [20, 36] on link "Home" at bounding box center [38, 36] width 76 height 12
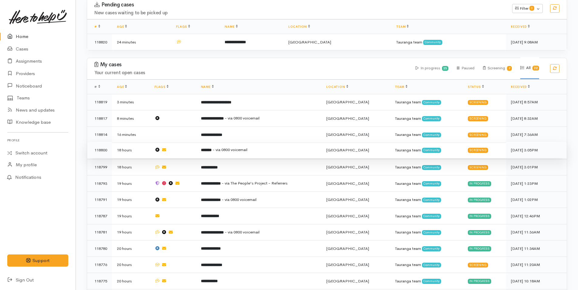
scroll to position [182, 0]
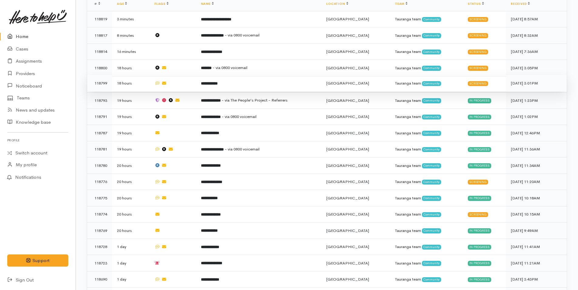
click at [215, 81] on b "**********" at bounding box center [209, 83] width 17 height 4
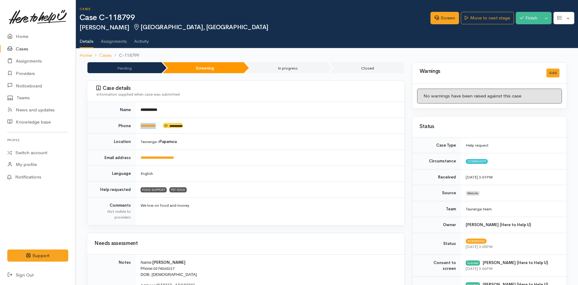
drag, startPoint x: 164, startPoint y: 127, endPoint x: 134, endPoint y: 131, distance: 30.1
click at [134, 131] on tr "**********" at bounding box center [245, 126] width 317 height 16
copy tr "*********"
click at [447, 19] on link "Screen" at bounding box center [445, 18] width 29 height 12
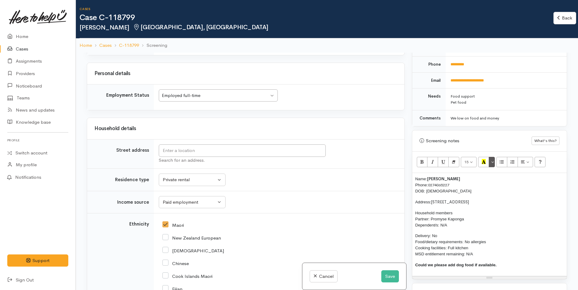
scroll to position [304, 0]
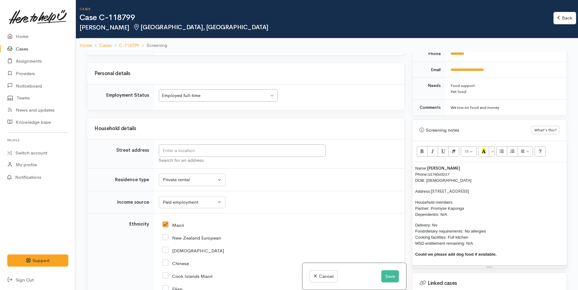
drag, startPoint x: 483, startPoint y: 189, endPoint x: 432, endPoint y: 192, distance: 50.8
click at [432, 192] on p "Address: 29 Pasture Way, Papamoa" at bounding box center [489, 191] width 148 height 6
copy span "29 Pasture Way, Papamoa"
click at [222, 149] on input "text" at bounding box center [242, 150] width 167 height 12
paste input "29 Pasture Way, Papamoa"
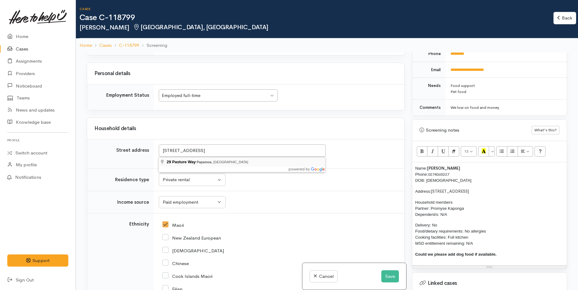
type input "29 Pasture Way, Papamoa, New Zealand"
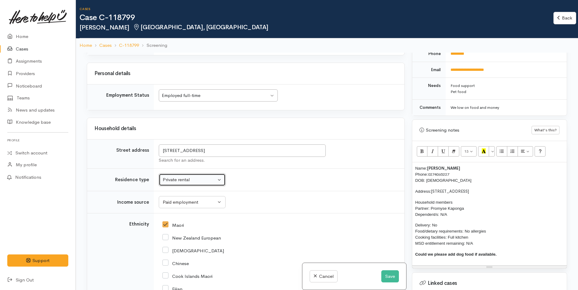
click at [202, 179] on div "Private rental" at bounding box center [189, 179] width 53 height 7
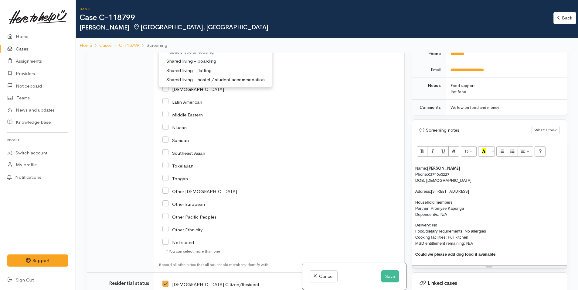
scroll to position [972, 0]
click at [533, 229] on p "Delivery: No Food/dietary requirements: No allergies Cooking facilities: Full k…" at bounding box center [489, 234] width 148 height 24
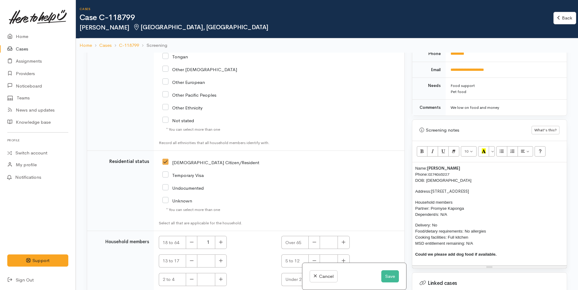
scroll to position [1120, 0]
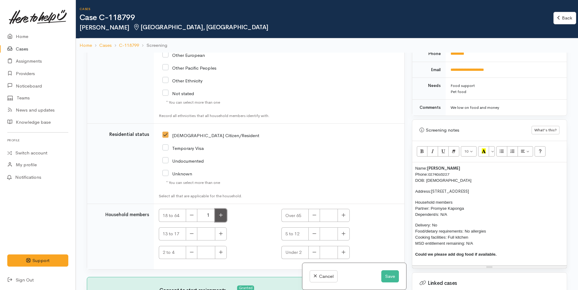
click at [223, 217] on button "button" at bounding box center [221, 215] width 12 height 13
type input "2"
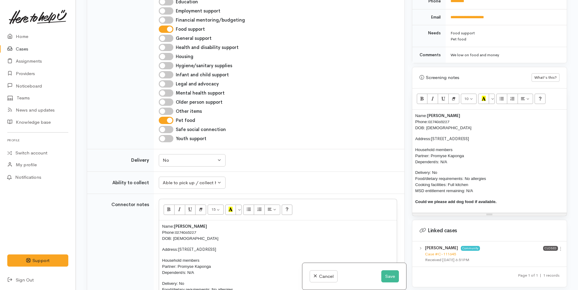
scroll to position [270, 0]
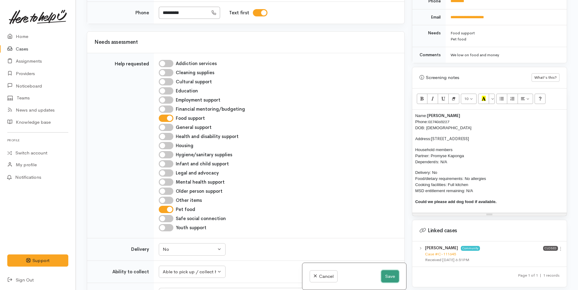
click at [388, 277] on button "Save" at bounding box center [390, 276] width 18 height 12
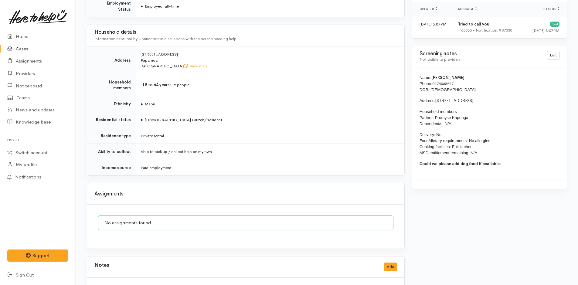
scroll to position [486, 0]
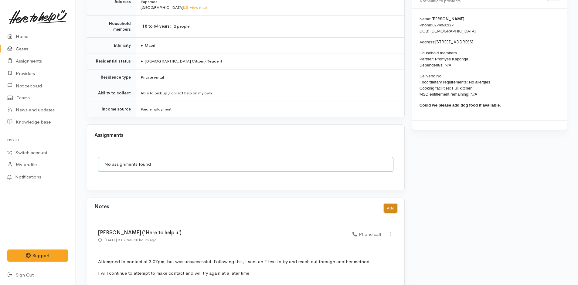
click at [389, 204] on button "Add" at bounding box center [390, 208] width 13 height 9
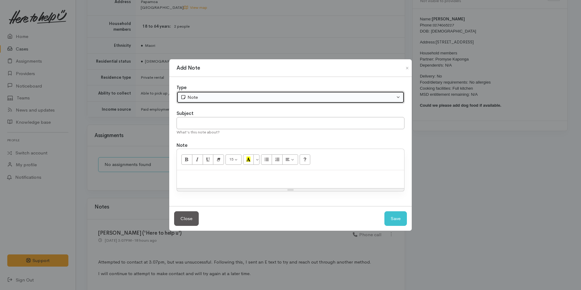
click at [213, 98] on div "Note" at bounding box center [287, 97] width 214 height 7
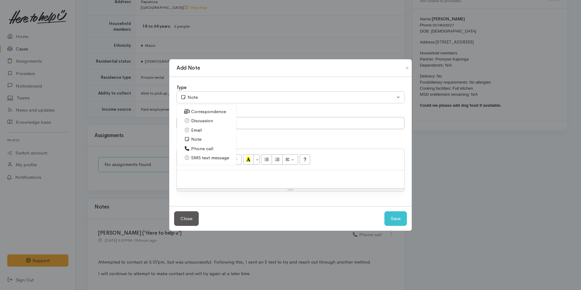
click at [204, 149] on span "Phone call" at bounding box center [202, 148] width 22 height 7
select select "3"
click at [254, 180] on p at bounding box center [290, 176] width 221 height 7
click at [347, 176] on p at bounding box center [290, 176] width 221 height 7
paste div
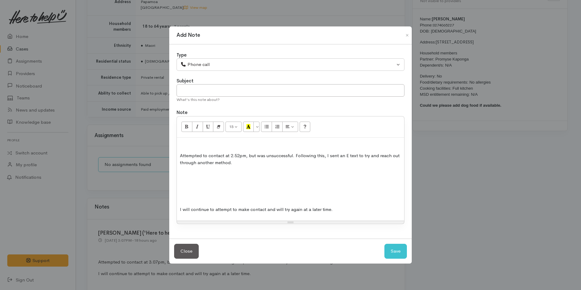
click at [180, 156] on p "Attempted to contact at 2.52pm, but was unsuccessful. Following this, I sent an…" at bounding box center [290, 159] width 221 height 14
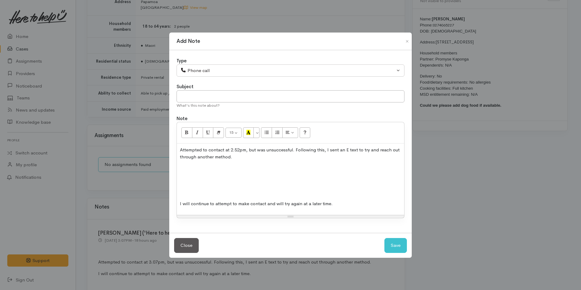
click at [199, 193] on p at bounding box center [290, 191] width 221 height 7
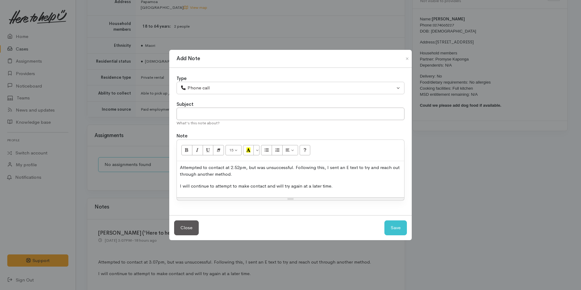
click at [242, 165] on p "Attempted to contact at 2.52pm, but was unsuccessful. Following this, I sent an…" at bounding box center [290, 171] width 221 height 14
click at [401, 228] on button "Save" at bounding box center [395, 227] width 22 height 15
select select "1"
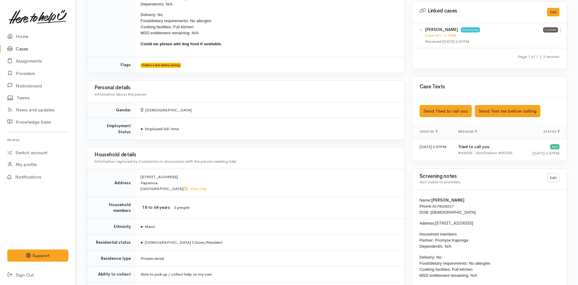
scroll to position [304, 0]
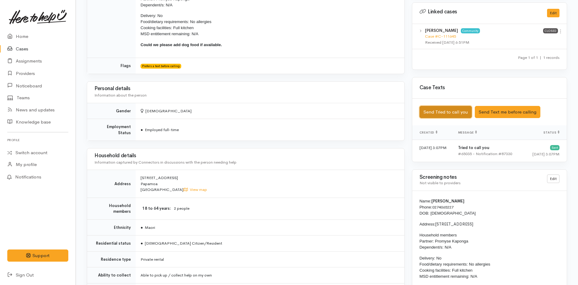
click at [461, 112] on button "Send Tried to call you" at bounding box center [446, 112] width 52 height 12
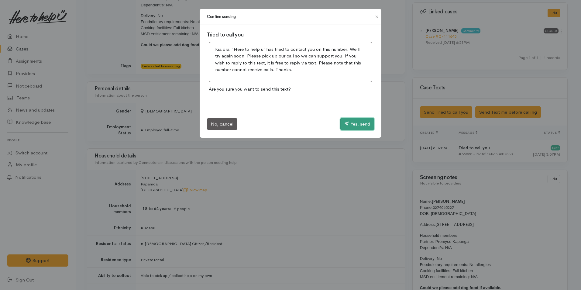
click at [363, 123] on button "Yes, send" at bounding box center [357, 124] width 34 height 13
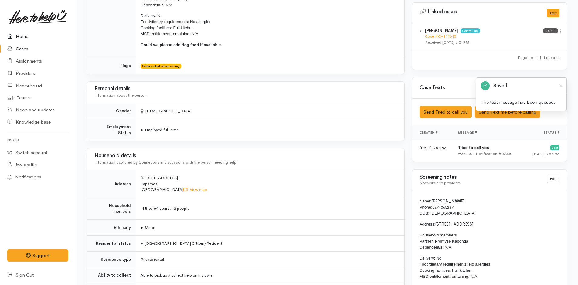
click at [21, 37] on link "Home" at bounding box center [38, 36] width 76 height 12
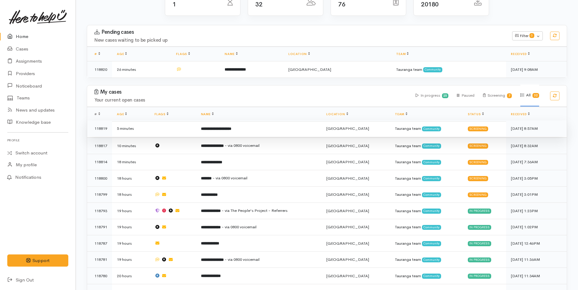
scroll to position [152, 0]
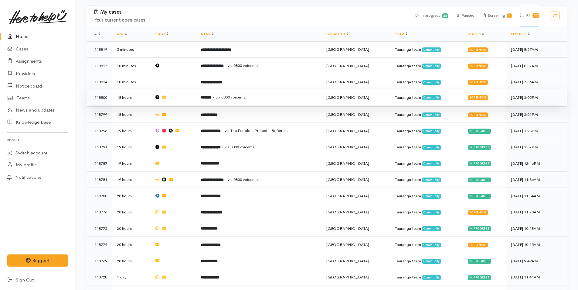
click at [221, 96] on td "******* - via 0800 voicemail" at bounding box center [259, 97] width 126 height 16
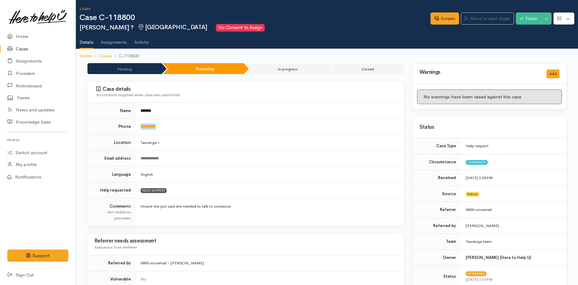
drag, startPoint x: 177, startPoint y: 126, endPoint x: 130, endPoint y: 125, distance: 47.1
click at [130, 125] on tr "**********" at bounding box center [245, 127] width 317 height 16
copy tr "**********"
click at [443, 20] on link "Screen" at bounding box center [445, 18] width 29 height 12
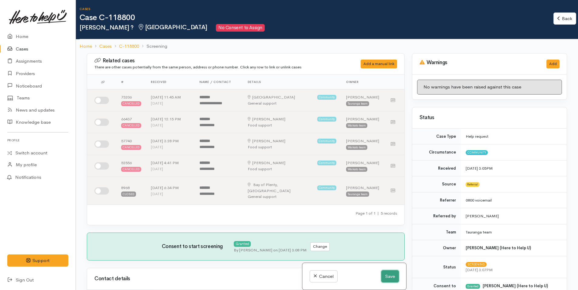
click at [389, 277] on button "Save" at bounding box center [390, 276] width 18 height 12
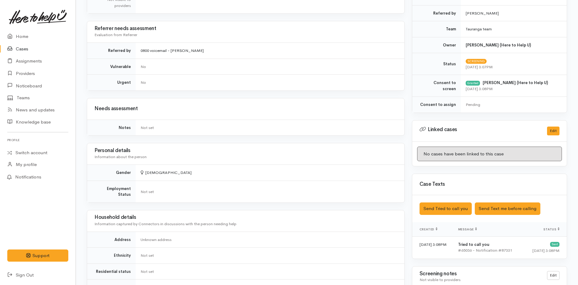
scroll to position [395, 0]
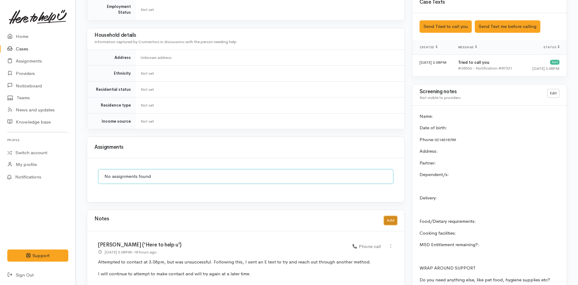
click at [391, 216] on button "Add" at bounding box center [390, 220] width 13 height 9
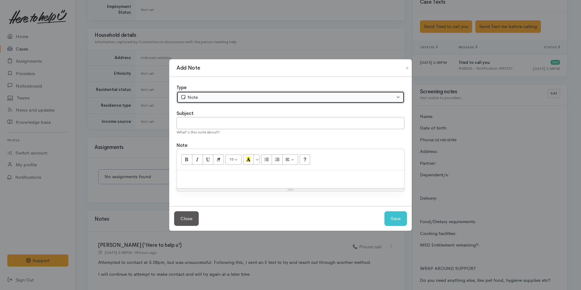
click at [222, 95] on div "Note" at bounding box center [287, 97] width 214 height 7
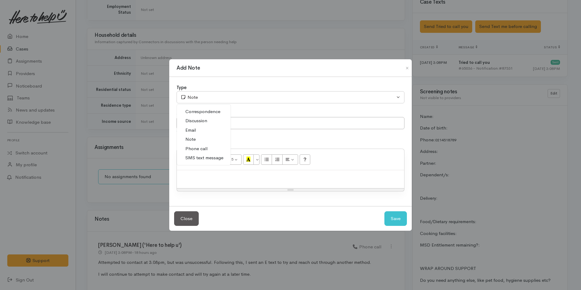
click at [202, 147] on span "Phone call" at bounding box center [196, 148] width 22 height 7
select select "3"
click at [218, 178] on p at bounding box center [290, 176] width 221 height 7
click at [310, 178] on p at bounding box center [290, 176] width 221 height 7
paste div
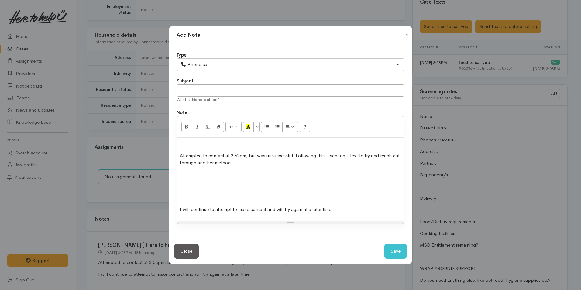
click at [286, 201] on p at bounding box center [290, 197] width 221 height 7
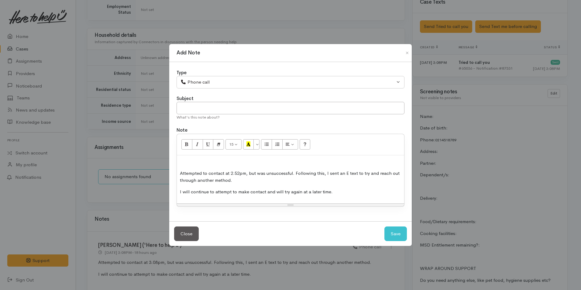
click at [179, 171] on div "Attempted to contact at 2.52pm, but was unsuccessful. Following this, I sent an…" at bounding box center [290, 179] width 227 height 48
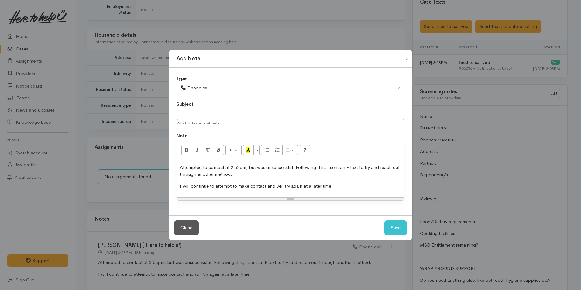
click at [242, 168] on p "Attempted to contact at 2.52pm, but was unsuccessful. Following this, I sent an…" at bounding box center [290, 171] width 221 height 14
click at [399, 227] on button "Save" at bounding box center [395, 227] width 22 height 15
select select "1"
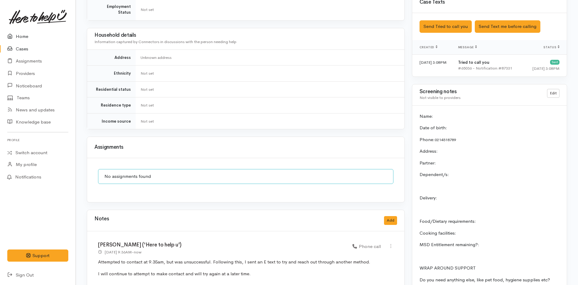
click at [26, 37] on link "Home" at bounding box center [38, 36] width 76 height 12
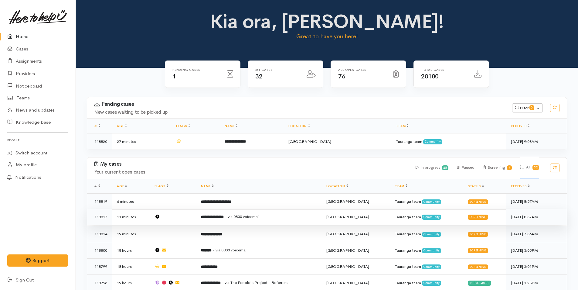
scroll to position [121, 0]
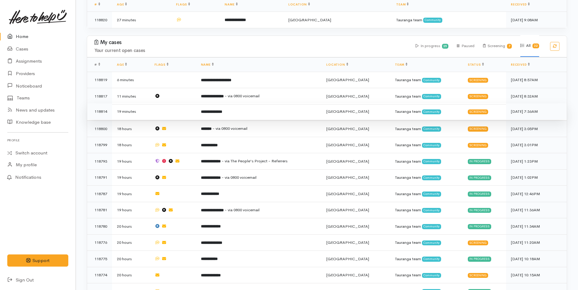
click at [222, 110] on b "**********" at bounding box center [211, 112] width 21 height 4
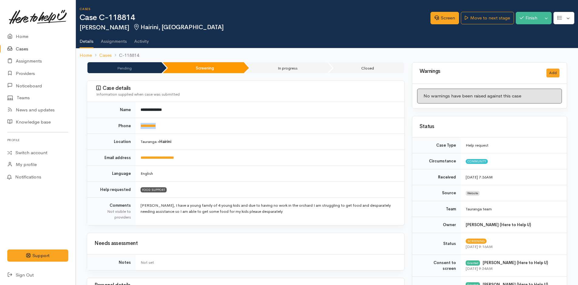
drag, startPoint x: 179, startPoint y: 125, endPoint x: 135, endPoint y: 126, distance: 43.8
click at [135, 126] on tr "**********" at bounding box center [245, 126] width 317 height 16
copy tr "**********"
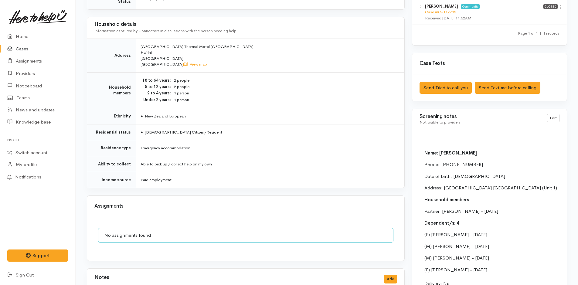
scroll to position [395, 0]
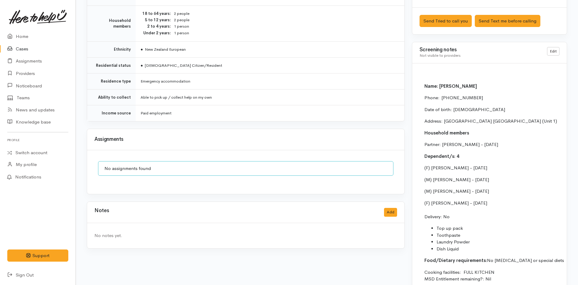
drag, startPoint x: 456, startPoint y: 216, endPoint x: 416, endPoint y: 79, distance: 143.5
click at [416, 79] on div "Name: [PERSON_NAME] Phone:  [PHONE_NUMBER] Date of birth: [DEMOGRAPHIC_DATA] Ad…" at bounding box center [489, 179] width 155 height 232
copy div "Name: [PERSON_NAME] Phone:  [PHONE_NUMBER] Date of birth: [DEMOGRAPHIC_DATA] Ad…"
click at [20, 34] on link "Home" at bounding box center [38, 36] width 76 height 12
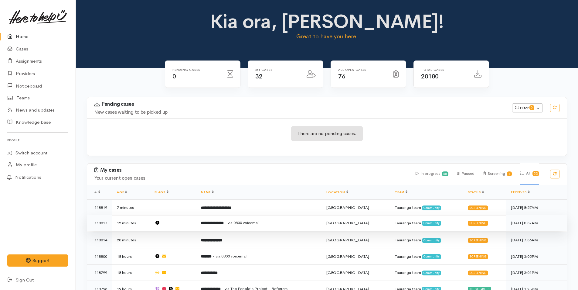
click at [273, 220] on td "**********" at bounding box center [259, 223] width 126 height 16
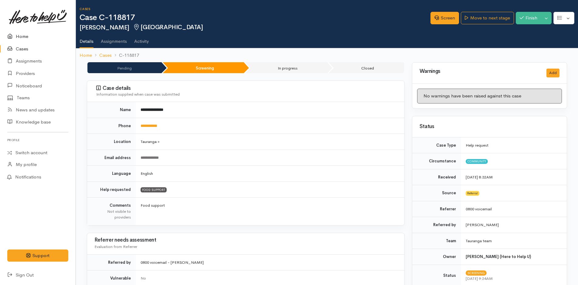
click at [26, 35] on link "Home" at bounding box center [38, 36] width 76 height 12
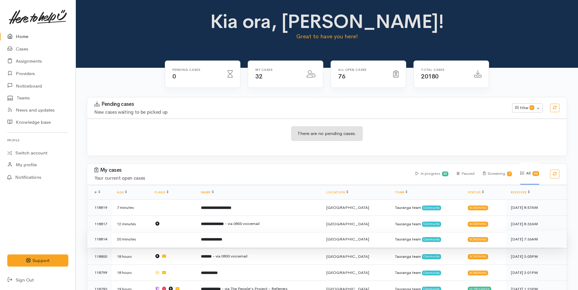
click at [244, 239] on td "**********" at bounding box center [259, 239] width 126 height 16
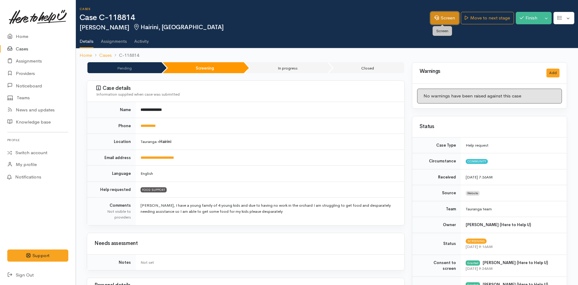
click at [449, 19] on link "Screen" at bounding box center [445, 18] width 29 height 12
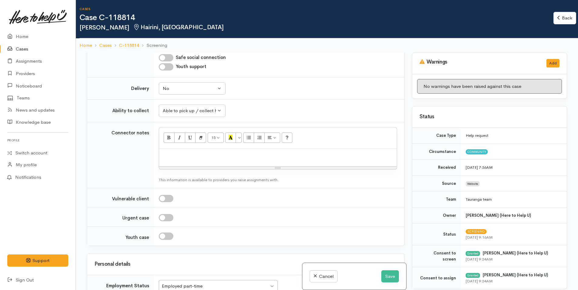
scroll to position [334, 0]
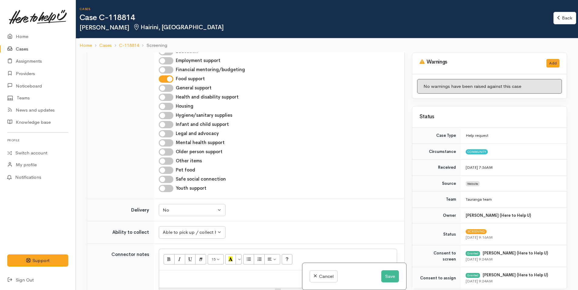
click at [170, 116] on input "Hygiene/sanitary supplies" at bounding box center [166, 115] width 15 height 7
checkbox input "true"
click at [169, 162] on input "Other items" at bounding box center [166, 160] width 15 height 7
checkbox input "true"
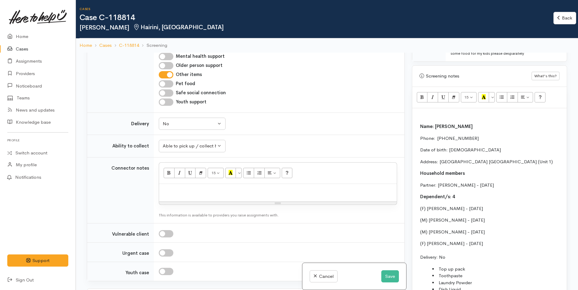
scroll to position [425, 0]
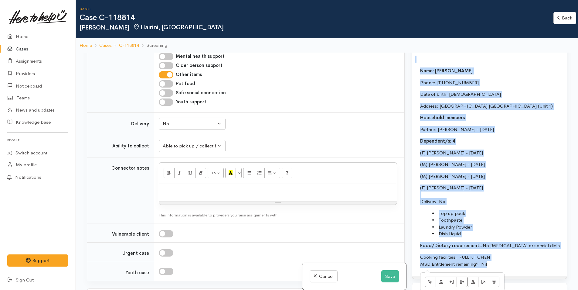
drag, startPoint x: 496, startPoint y: 264, endPoint x: 409, endPoint y: 64, distance: 218.2
click at [409, 64] on div "Warnings Add No warnings have been raised against this case Add Warning Title ●…" at bounding box center [489, 198] width 162 height 290
copy div "Name: Broedy Woolley Phone:  0284569544 Date of birth: 01/02/1997 Address: Cott…"
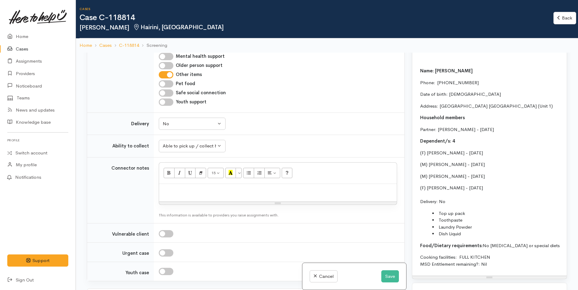
click at [195, 192] on p at bounding box center [278, 190] width 232 height 7
paste div
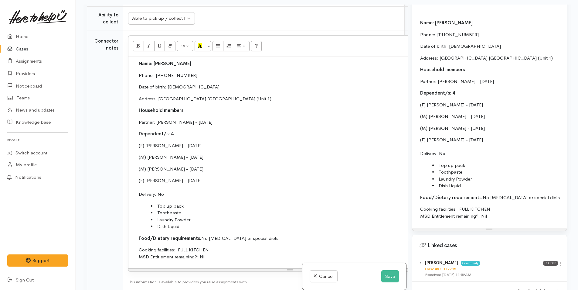
scroll to position [395, 0]
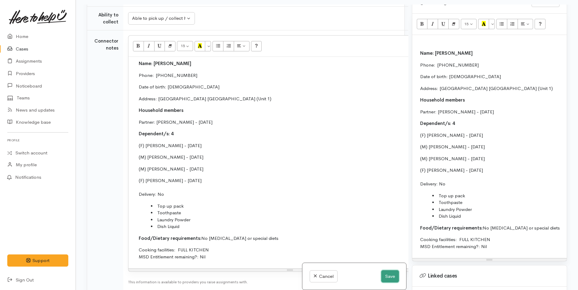
click at [386, 276] on button "Save" at bounding box center [390, 276] width 18 height 12
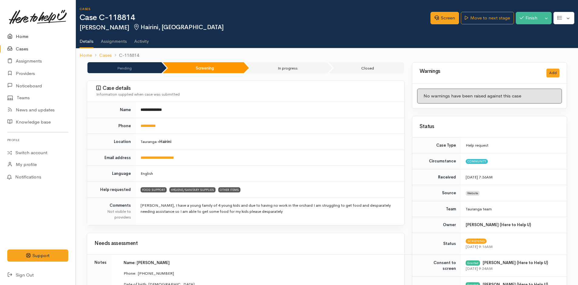
click at [24, 37] on link "Home" at bounding box center [38, 36] width 76 height 12
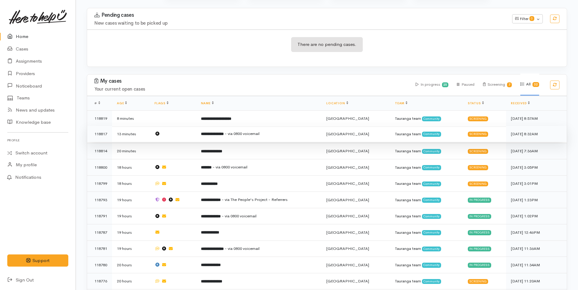
scroll to position [91, 0]
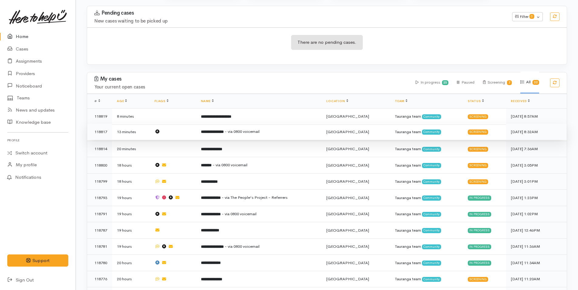
click at [237, 129] on span "- via 0800 voicemail" at bounding box center [242, 131] width 35 height 5
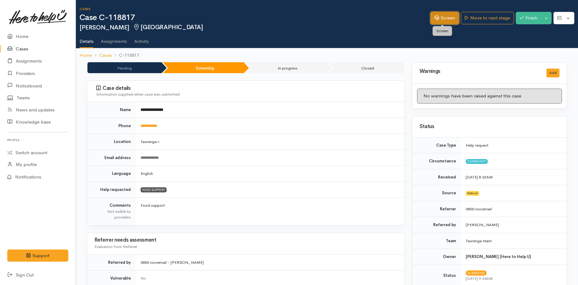
click at [440, 19] on link "Screen" at bounding box center [445, 18] width 29 height 12
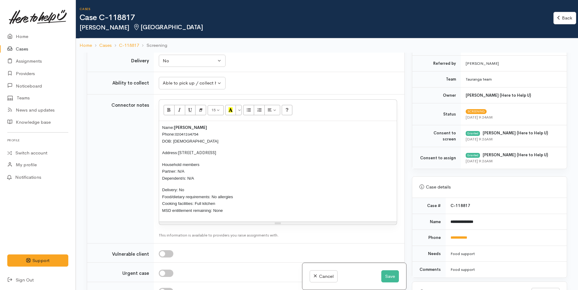
scroll to position [759, 0]
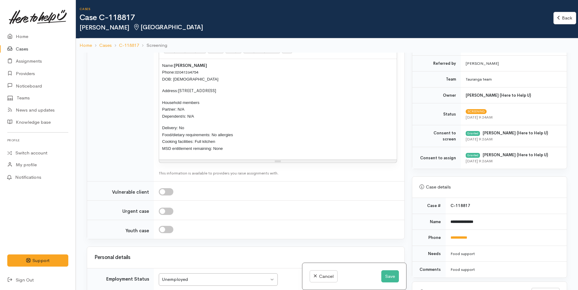
drag, startPoint x: 191, startPoint y: 150, endPoint x: 154, endPoint y: 90, distance: 70.4
click at [154, 90] on td "<p><span style="font-size: 10pt; font-family: Arial, sans-serif">Name:&nbsp;</s…" at bounding box center [279, 106] width 251 height 149
copy div "Name: Jeremy Te Arahi Phone: 02041264754 DOB: 16/08/1978 Address: 165 Omokoroa …"
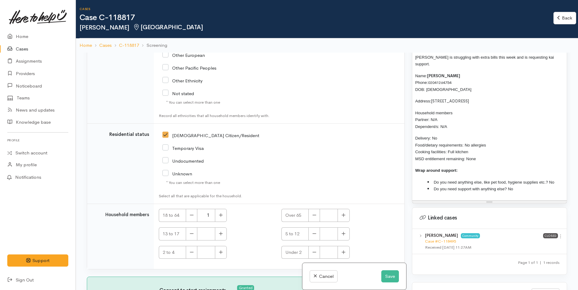
scroll to position [1341, 0]
click at [388, 279] on button "Save" at bounding box center [390, 276] width 18 height 12
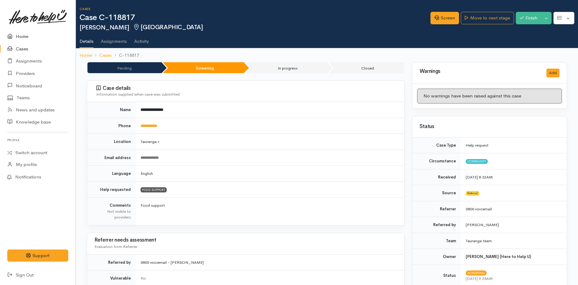
click at [26, 37] on link "Home" at bounding box center [38, 36] width 76 height 12
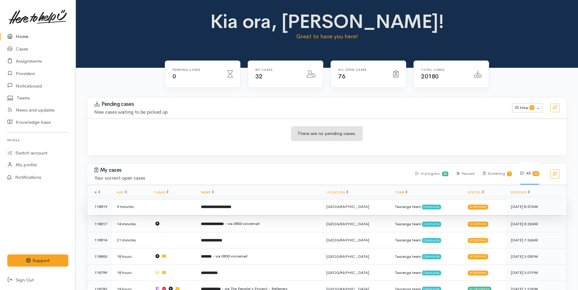
click at [239, 203] on td "**********" at bounding box center [259, 206] width 126 height 16
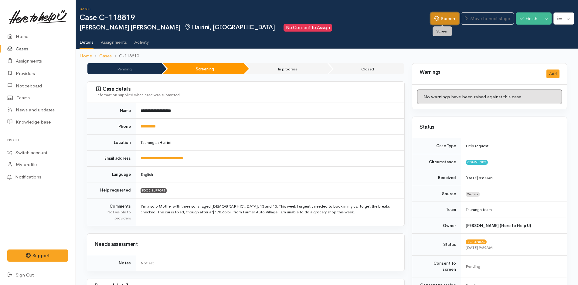
click at [439, 16] on link "Screen" at bounding box center [445, 18] width 29 height 12
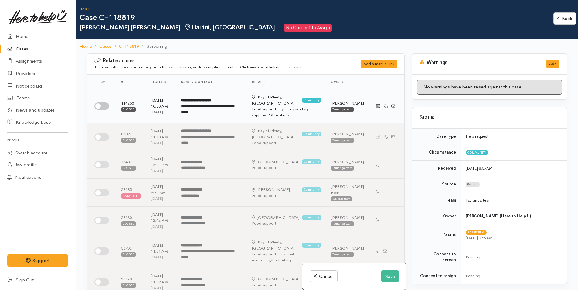
click at [105, 104] on input "checkbox" at bounding box center [101, 105] width 15 height 7
checkbox input "true"
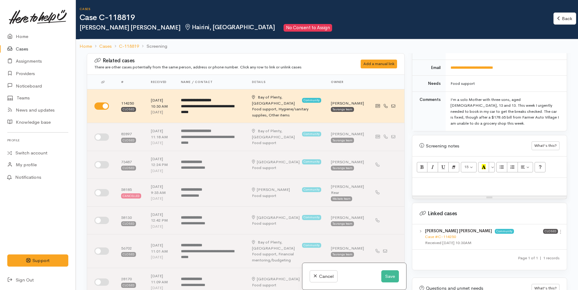
scroll to position [304, 0]
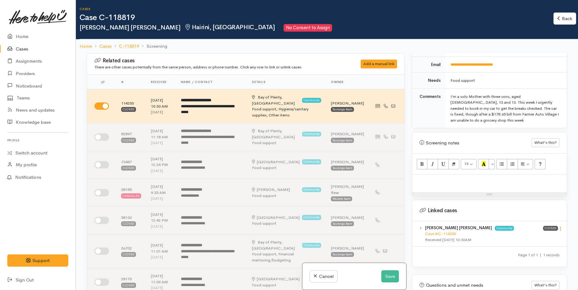
click at [559, 226] on icon at bounding box center [560, 228] width 5 height 5
click at [535, 236] on link "View case" at bounding box center [539, 240] width 48 height 9
click at [434, 178] on p at bounding box center [489, 181] width 148 height 7
paste div
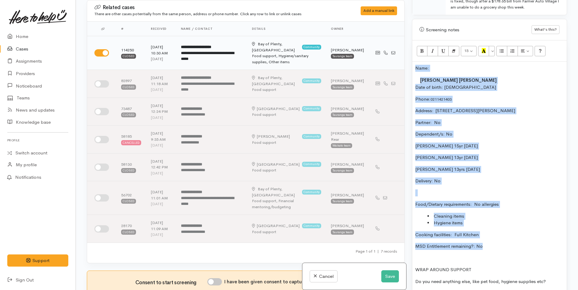
drag, startPoint x: 489, startPoint y: 239, endPoint x: 401, endPoint y: 63, distance: 197.2
click at [401, 63] on div "Related cases There are other cases potentially from the same person, address o…" at bounding box center [327, 145] width 488 height 290
copy div "Name: Emma Lindy Underwood Date of birth: 31/7/1988 Phone:  0211421403 Address:…"
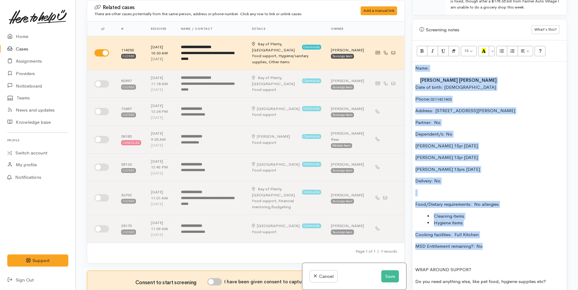
scroll to position [182, 0]
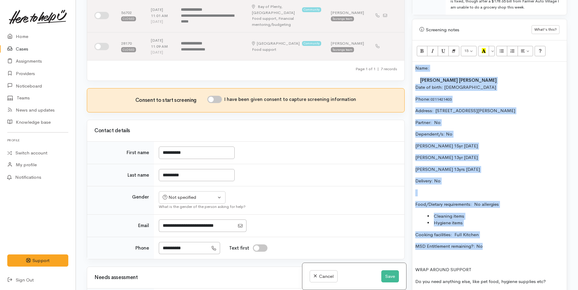
click at [220, 96] on input "I have been given consent to capture screening information" at bounding box center [214, 99] width 15 height 7
checkbox input "true"
click at [188, 194] on div "Not specified" at bounding box center [189, 197] width 53 height 7
click at [180, 227] on span "Female" at bounding box center [197, 230] width 52 height 7
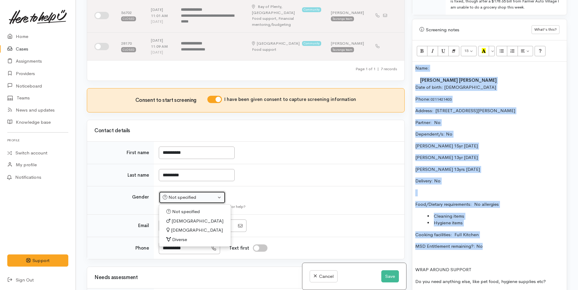
select select "Female"
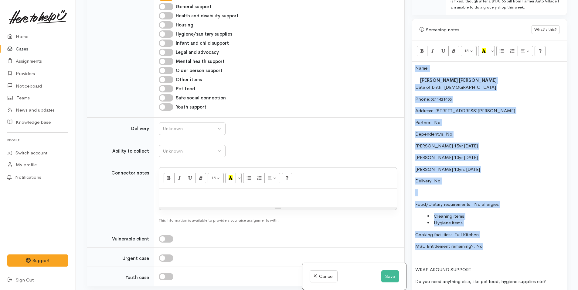
scroll to position [547, 0]
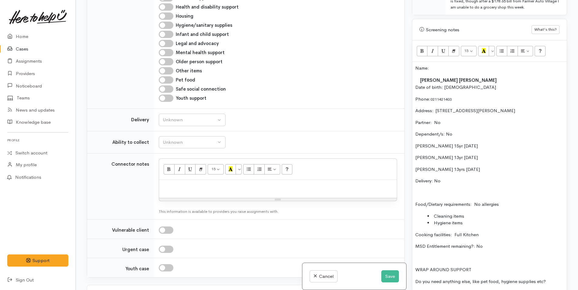
click at [206, 180] on div at bounding box center [278, 189] width 238 height 18
paste div
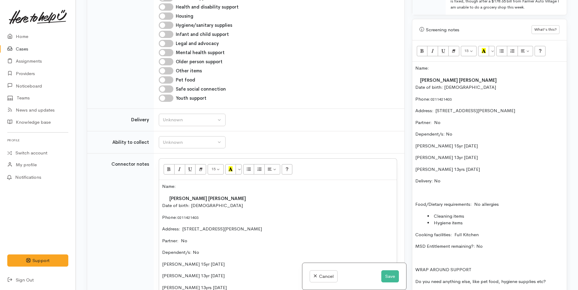
scroll to position [612, 0]
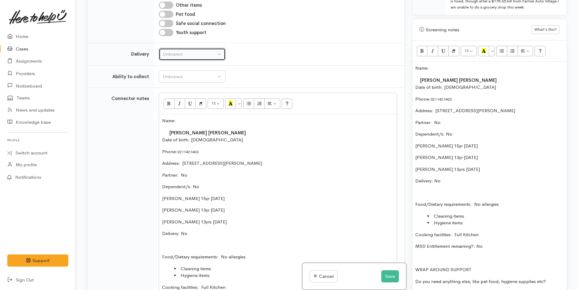
click at [177, 51] on div "Unknown" at bounding box center [189, 54] width 53 height 7
click at [173, 106] on link "No" at bounding box center [192, 110] width 66 height 9
select select "1"
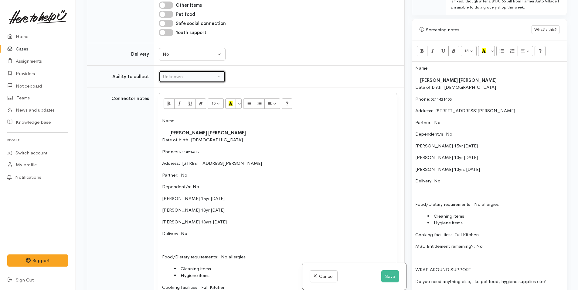
click at [189, 73] on div "Unknown" at bounding box center [189, 76] width 53 height 7
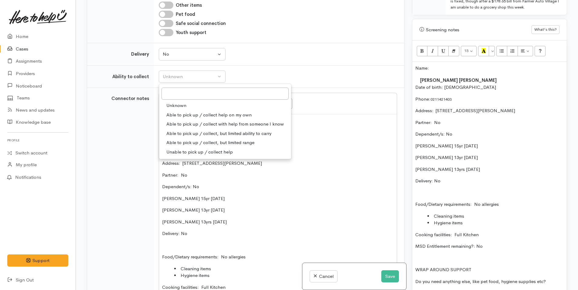
click at [190, 111] on span "Able to pick up / collect help on my own" at bounding box center [208, 114] width 85 height 7
select select "2"
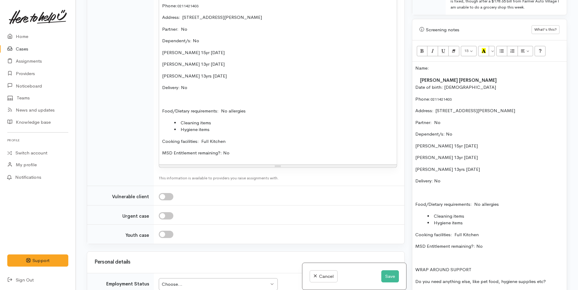
scroll to position [825, 0]
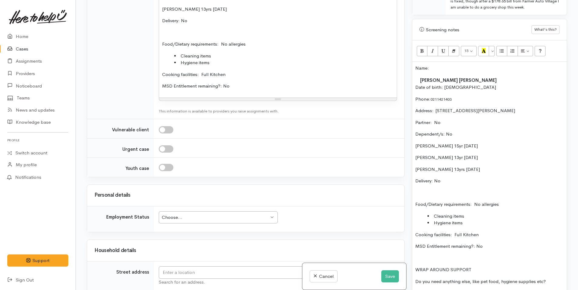
click at [204, 212] on td "Choose... Choose... Choose... Unknown Employed casually Employed full-time Empl…" at bounding box center [279, 219] width 251 height 26
click at [203, 214] on div "Choose..." at bounding box center [215, 217] width 107 height 7
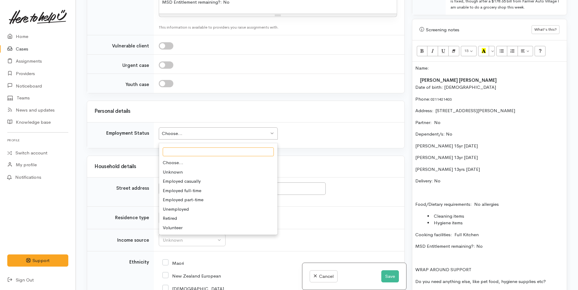
scroll to position [916, 0]
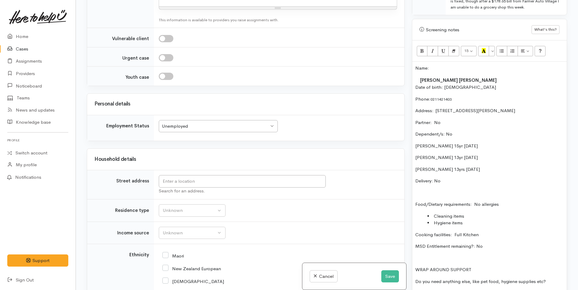
drag, startPoint x: 541, startPoint y: 104, endPoint x: 436, endPoint y: 98, distance: 105.5
click at [436, 98] on div "Name: Emma Lindy Underwood Date of birth: 31/7/1988 Phone:  0211421403 Address:…" at bounding box center [489, 183] width 155 height 243
copy p "30 Wickham Place, Hairini, Tauranga, New Zealand"
click at [270, 175] on input "text" at bounding box center [242, 181] width 167 height 12
paste input "30 Wickham Place, Hairini, Tauranga, New Zealand"
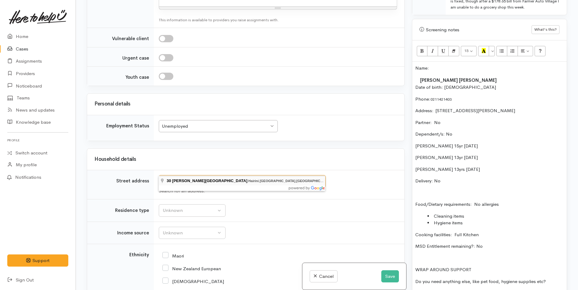
type input "30 Wickham Place, Hairini, Tauranga, New Zealand"
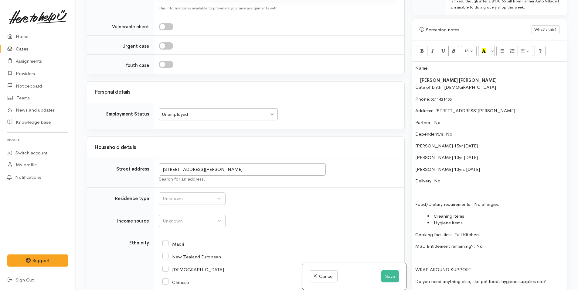
scroll to position [928, 0]
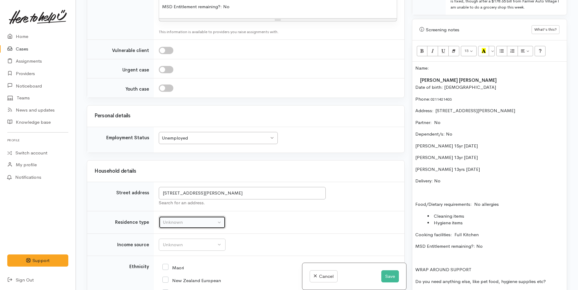
click at [200, 219] on div "Unknown" at bounding box center [189, 222] width 53 height 7
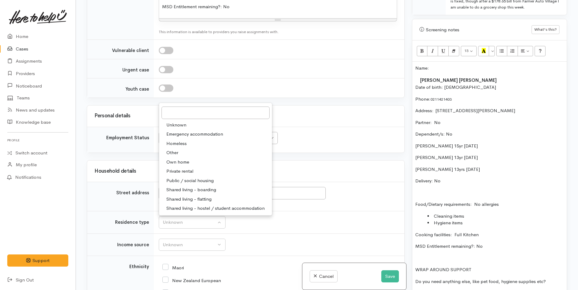
click at [194, 166] on link "Private rental" at bounding box center [215, 170] width 113 height 9
select select "2"
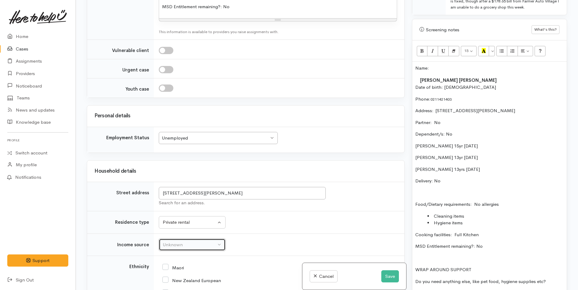
click at [188, 241] on div "Unknown" at bounding box center [189, 244] width 53 height 7
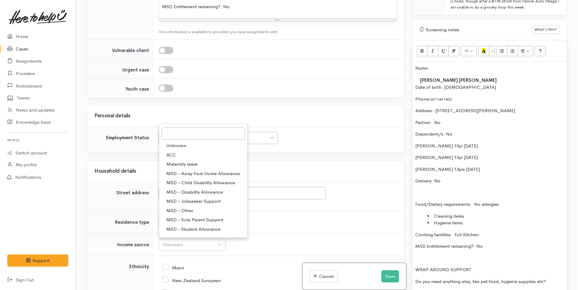
click at [195, 216] on span "MSD - Sole Parent Support" at bounding box center [194, 219] width 57 height 7
select select "7"
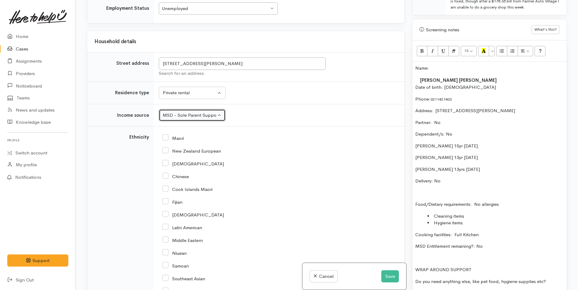
scroll to position [1110, 0]
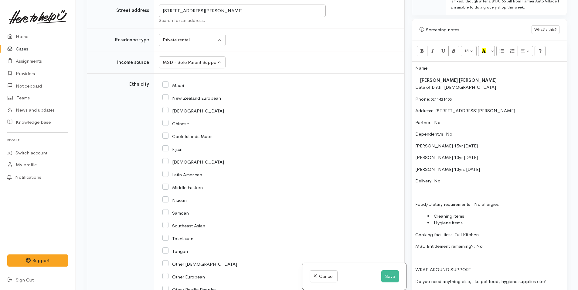
click at [165, 95] on input "New Zealand European" at bounding box center [191, 97] width 59 height 5
checkbox input "true"
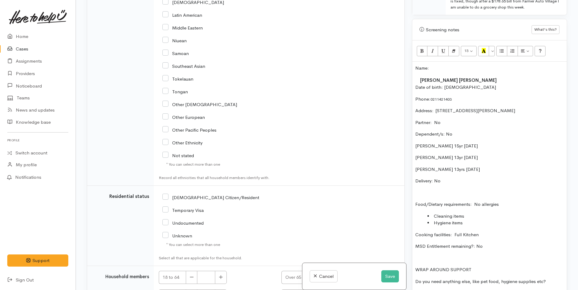
scroll to position [1353, 0]
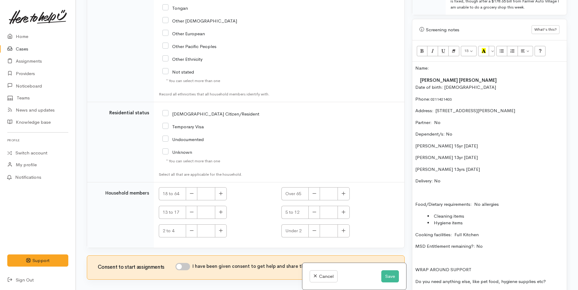
click at [166, 111] on input "[DEMOGRAPHIC_DATA] Citizen/Resident" at bounding box center [210, 113] width 97 height 5
checkbox input "true"
click at [218, 187] on button "button" at bounding box center [221, 193] width 12 height 13
type input "1"
click at [185, 263] on input "I have been given consent to get help and share this information with appropria…" at bounding box center [183, 266] width 15 height 7
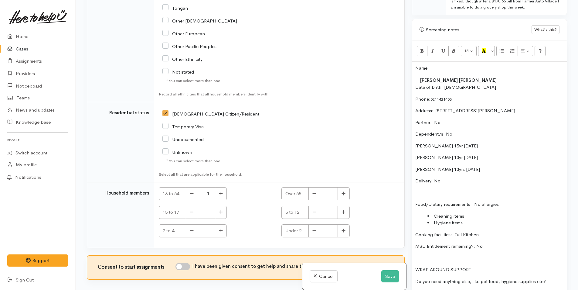
checkbox input "true"
click at [220, 210] on icon "button" at bounding box center [221, 212] width 4 height 5
type input "3"
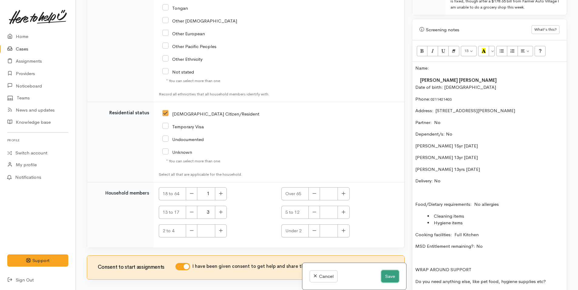
click at [391, 278] on button "Save" at bounding box center [390, 276] width 18 height 12
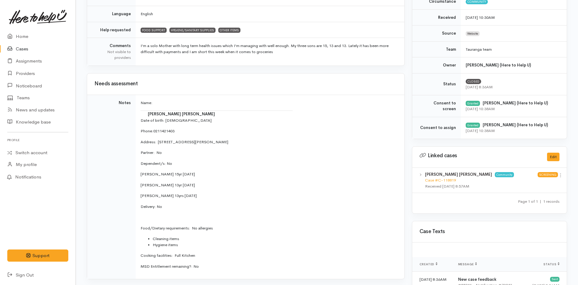
scroll to position [213, 0]
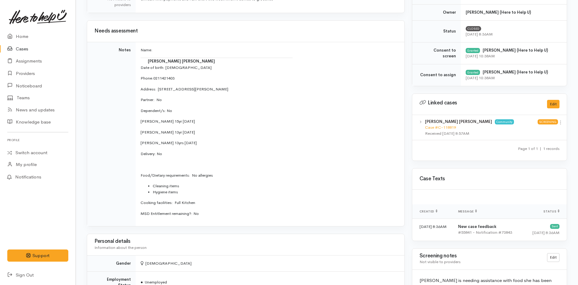
drag, startPoint x: 203, startPoint y: 216, endPoint x: 487, endPoint y: 208, distance: 284.3
click at [202, 212] on p "MSD Entitlement remaining?: No" at bounding box center [269, 214] width 257 height 6
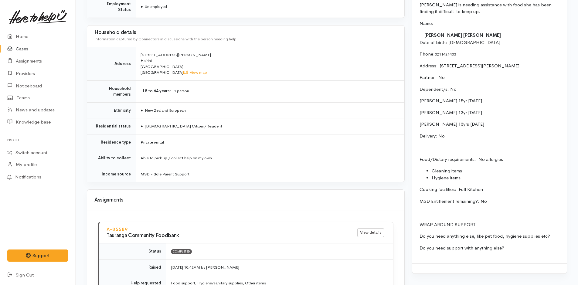
scroll to position [486, 0]
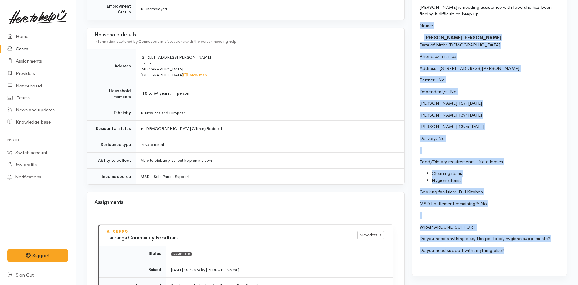
drag, startPoint x: 510, startPoint y: 253, endPoint x: 411, endPoint y: 26, distance: 246.8
click at [411, 26] on div "Warnings Add No warnings have been raised against this case Add Warning Title ●…" at bounding box center [489, 33] width 162 height 915
copy div "Name: Emma Lindy Underwood Date of birth: 31/7/1988 Phone:  0211421403 Address:…"
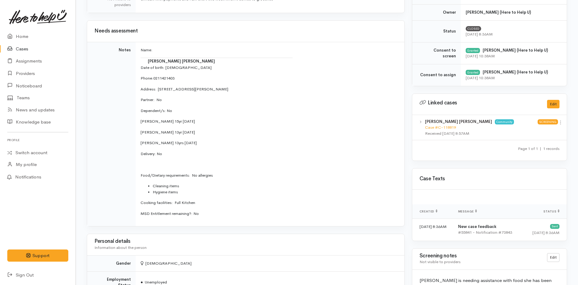
scroll to position [364, 0]
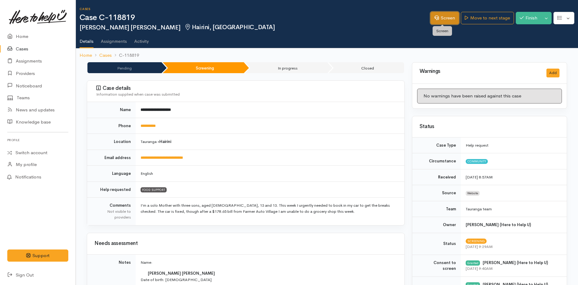
click at [447, 15] on link "Screen" at bounding box center [445, 18] width 29 height 12
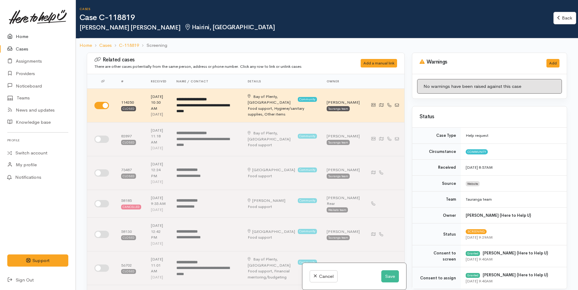
click at [21, 36] on link "Home" at bounding box center [38, 36] width 76 height 12
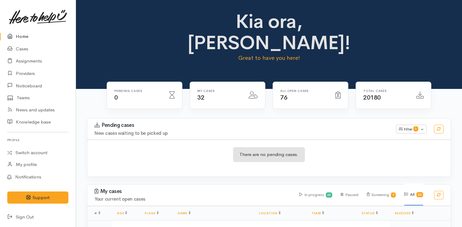
scroll to position [91, 0]
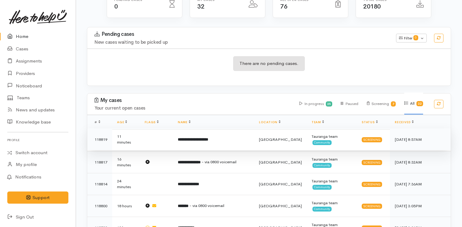
click at [199, 138] on b "**********" at bounding box center [193, 140] width 30 height 4
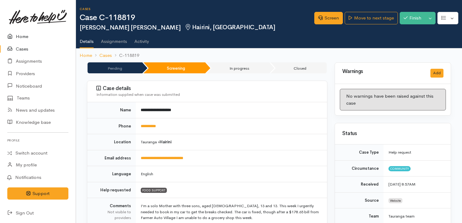
click at [28, 35] on link "Home" at bounding box center [38, 36] width 76 height 12
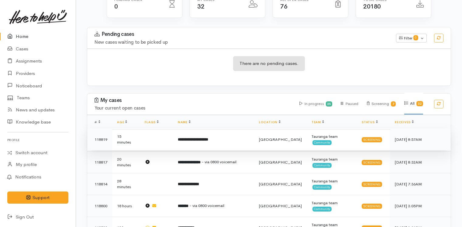
scroll to position [182, 0]
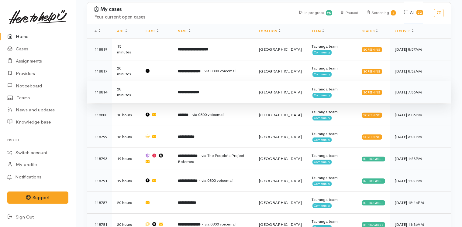
click at [199, 90] on b "**********" at bounding box center [188, 92] width 21 height 4
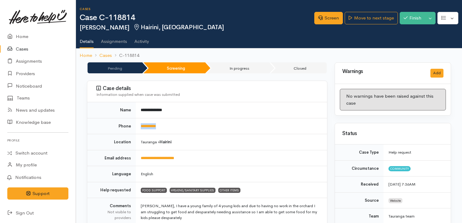
drag, startPoint x: 175, startPoint y: 127, endPoint x: 139, endPoint y: 126, distance: 35.5
click at [139, 126] on td "**********" at bounding box center [231, 126] width 191 height 16
copy link "**********"
click at [332, 17] on link "Screen" at bounding box center [328, 18] width 29 height 12
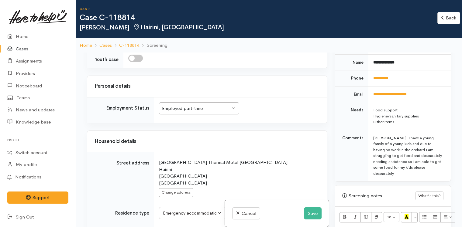
scroll to position [881, 0]
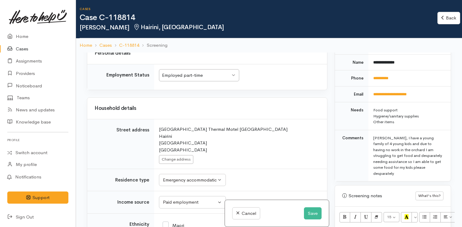
click at [210, 79] on div "Employed part-time" at bounding box center [196, 75] width 68 height 7
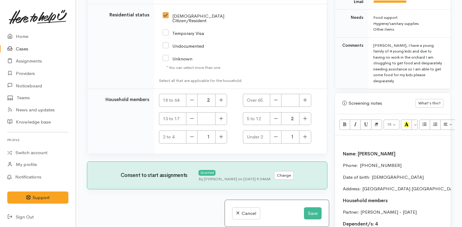
scroll to position [395, 0]
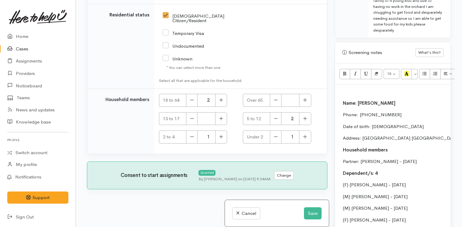
click at [368, 88] on p at bounding box center [393, 91] width 110 height 7
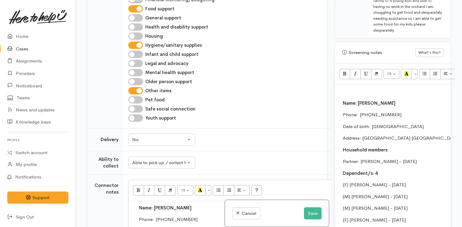
scroll to position [290, 0]
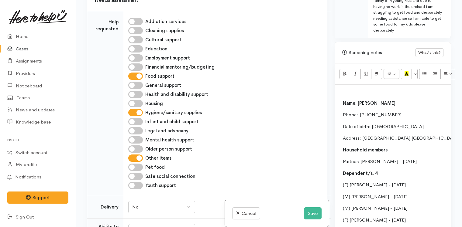
click at [136, 125] on input "Infant and child support" at bounding box center [135, 121] width 15 height 7
checkbox input "true"
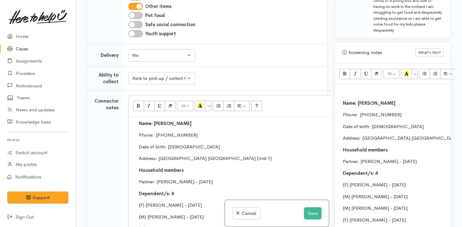
scroll to position [594, 0]
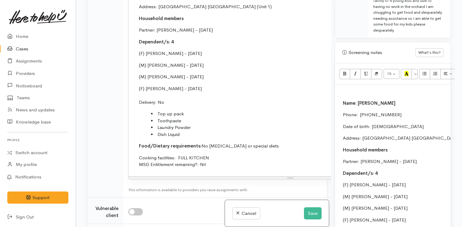
click at [192, 138] on li "Dish Liquid" at bounding box center [296, 134] width 291 height 7
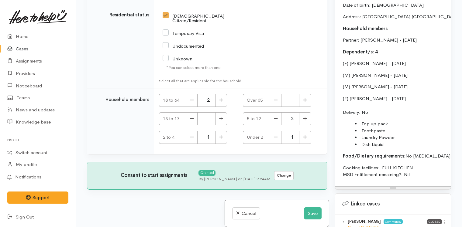
scroll to position [1329, 0]
click at [306, 114] on button "button" at bounding box center [305, 118] width 12 height 13
type input "3"
click at [191, 135] on icon "button" at bounding box center [192, 137] width 4 height 5
type input "0"
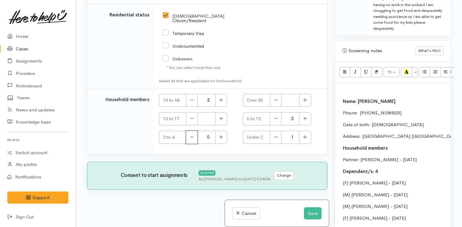
scroll to position [364, 0]
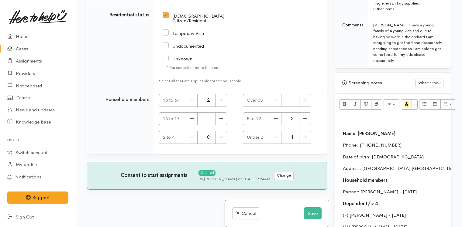
click at [348, 118] on p at bounding box center [393, 121] width 110 height 7
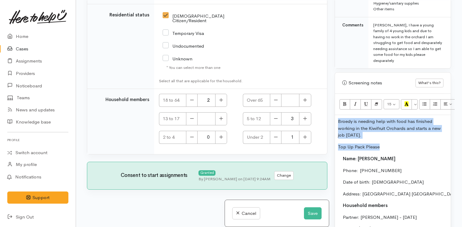
drag, startPoint x: 387, startPoint y: 142, endPoint x: 336, endPoint y: 116, distance: 58.0
copy div "Broedy is needing help with food has finished working in the Kiwifruit Orchards…"
click at [311, 211] on button "Save" at bounding box center [313, 213] width 18 height 12
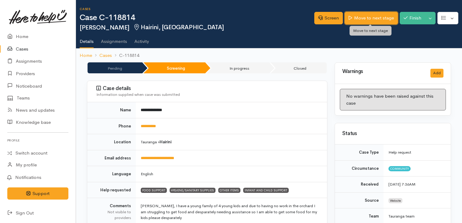
click at [390, 12] on link "Move to next stage" at bounding box center [370, 18] width 53 height 12
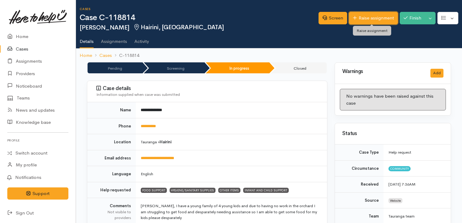
click at [360, 13] on link "Raise assignment" at bounding box center [373, 18] width 49 height 12
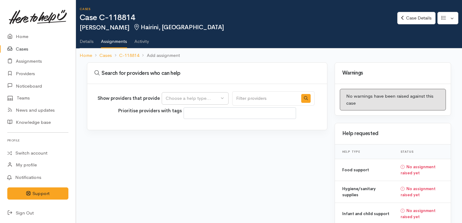
select select
click at [197, 97] on div "Choose a help type..." at bounding box center [192, 98] width 53 height 7
click at [191, 126] on span "Food support" at bounding box center [183, 127] width 28 height 7
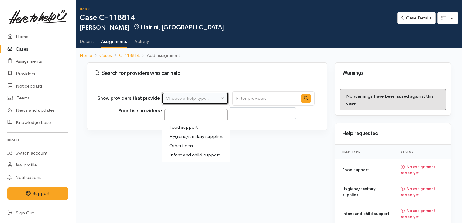
select select "3"
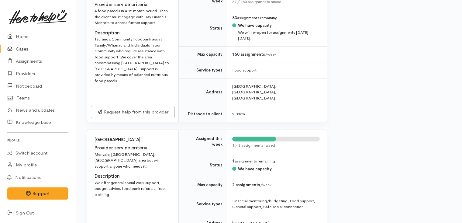
scroll to position [273, 0]
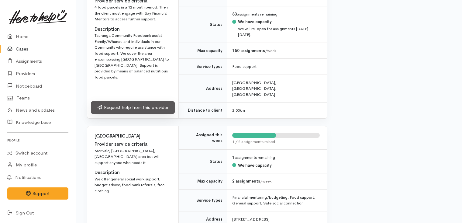
click at [166, 101] on link "Request help from this provider" at bounding box center [133, 107] width 84 height 12
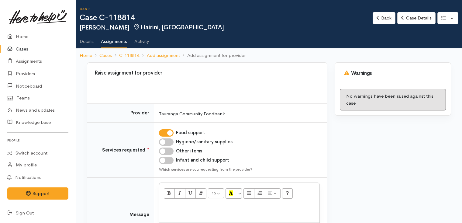
click at [172, 141] on input "Hygiene/sanitary supplies" at bounding box center [166, 141] width 15 height 7
checkbox input "true"
click at [171, 146] on td "Food support Hygiene/sanitary supplies Other items Infant and child support Whi…" at bounding box center [240, 149] width 173 height 55
click at [169, 150] on input "Other items" at bounding box center [166, 150] width 15 height 7
checkbox input "true"
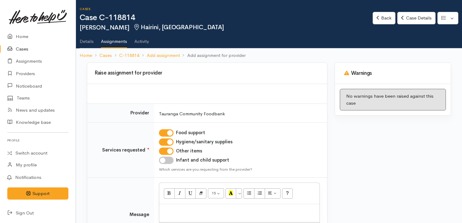
click at [170, 155] on td "Food support Hygiene/sanitary supplies Other items Infant and child support Whi…" at bounding box center [240, 149] width 173 height 55
click at [170, 157] on input "Infant and child support" at bounding box center [166, 159] width 15 height 7
checkbox input "true"
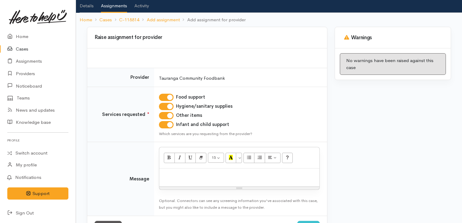
scroll to position [60, 0]
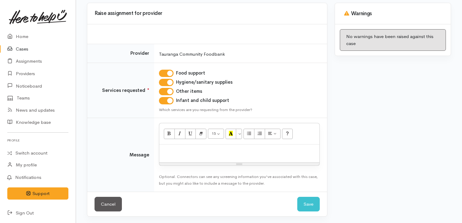
click at [190, 148] on p at bounding box center [239, 150] width 154 height 7
paste div
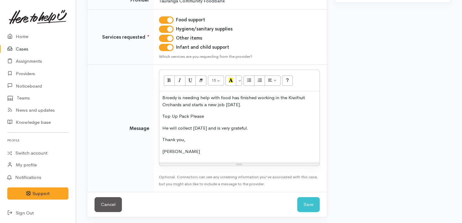
scroll to position [113, 0]
click at [309, 206] on button "Save" at bounding box center [308, 203] width 22 height 15
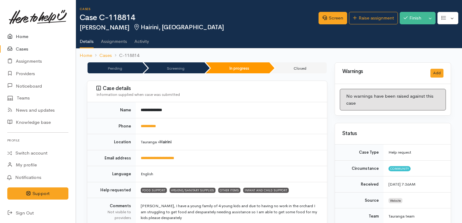
click at [24, 36] on link "Home" at bounding box center [38, 36] width 76 height 12
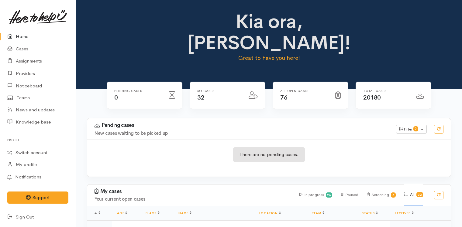
scroll to position [61, 0]
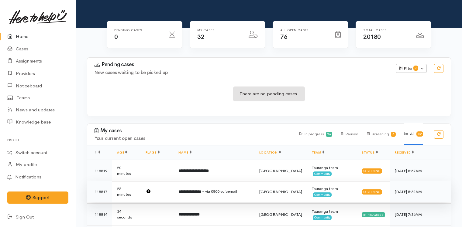
click at [214, 189] on span "- via 0800 voicemail" at bounding box center [219, 191] width 35 height 5
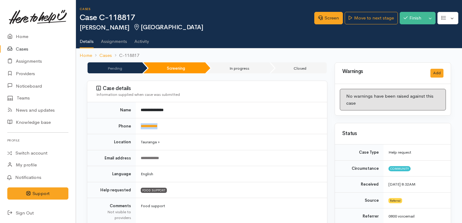
drag, startPoint x: 173, startPoint y: 124, endPoint x: 138, endPoint y: 126, distance: 34.4
click at [138, 126] on td "**********" at bounding box center [231, 126] width 191 height 16
copy link "**********"
click at [333, 20] on link "Screen" at bounding box center [328, 18] width 29 height 12
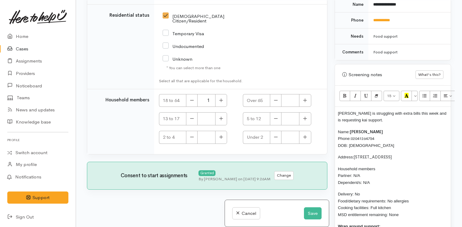
scroll to position [273, 0]
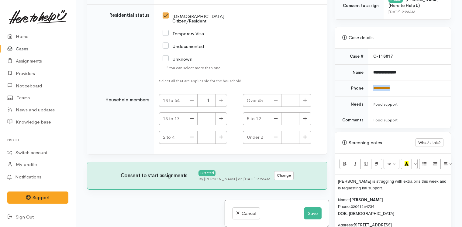
drag, startPoint x: 406, startPoint y: 84, endPoint x: 372, endPoint y: 89, distance: 34.9
click at [372, 89] on td "**********" at bounding box center [409, 88] width 82 height 16
copy link "**********"
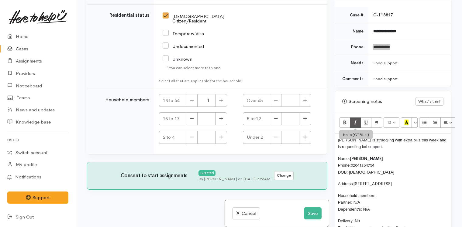
scroll to position [364, 0]
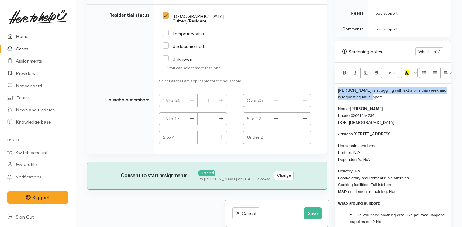
drag, startPoint x: 387, startPoint y: 96, endPoint x: 338, endPoint y: 87, distance: 50.4
click at [338, 87] on p "[PERSON_NAME] is struggling with extra bills this week and is requesting kai su…" at bounding box center [393, 94] width 110 height 14
copy span "[PERSON_NAME] is struggling with extra bills this week and is requesting kai su…"
click at [312, 214] on button "Save" at bounding box center [313, 213] width 18 height 12
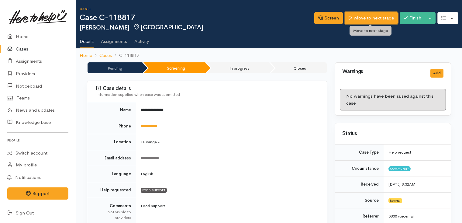
click at [376, 16] on link "Move to next stage" at bounding box center [370, 18] width 53 height 12
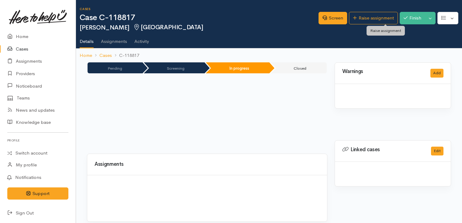
click at [376, 16] on link "Raise assignment" at bounding box center [373, 18] width 49 height 12
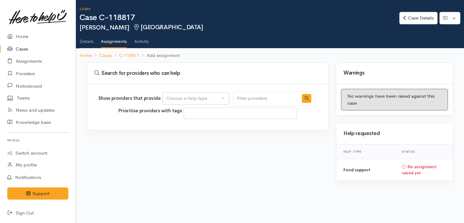
select select
click at [193, 95] on div "Choose a help type..." at bounding box center [192, 98] width 53 height 7
click at [188, 126] on span "Food support" at bounding box center [184, 127] width 28 height 7
select select "3"
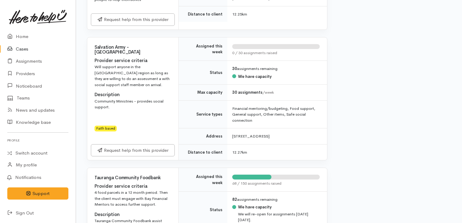
scroll to position [698, 0]
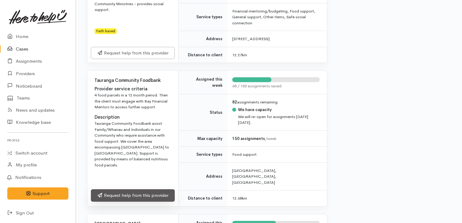
click at [154, 189] on link "Request help from this provider" at bounding box center [133, 195] width 84 height 12
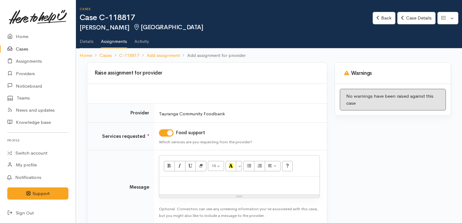
click at [202, 183] on p at bounding box center [239, 182] width 154 height 7
paste div
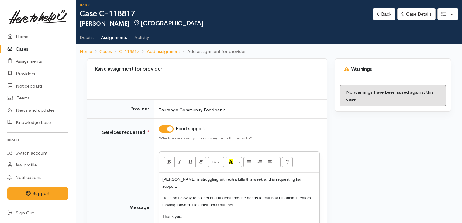
scroll to position [65, 0]
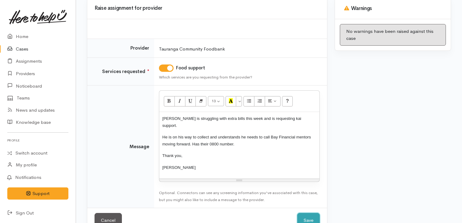
click at [309, 213] on button "Save" at bounding box center [308, 220] width 22 height 15
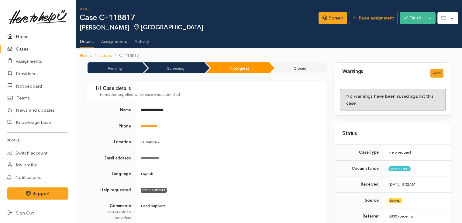
click at [23, 35] on link "Home" at bounding box center [38, 36] width 76 height 12
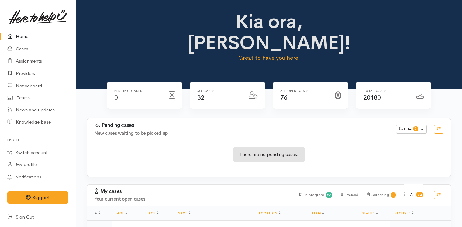
scroll to position [152, 0]
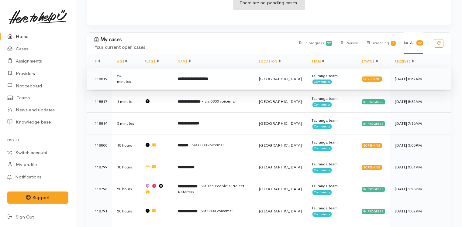
click at [205, 77] on b "**********" at bounding box center [193, 79] width 30 height 4
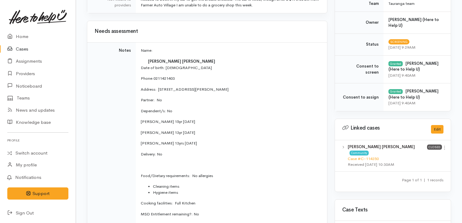
scroll to position [213, 0]
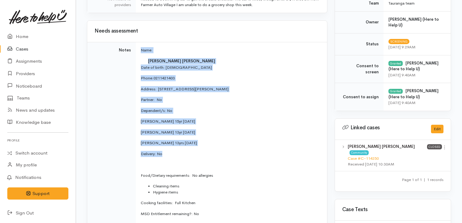
drag, startPoint x: 171, startPoint y: 155, endPoint x: 138, endPoint y: 51, distance: 109.8
click at [138, 51] on td "Name: [PERSON_NAME] [PERSON_NAME] Date of birth: [DEMOGRAPHIC_DATA] Phone:  021…" at bounding box center [231, 134] width 191 height 184
copy td "Name: [PERSON_NAME] [PERSON_NAME] Date of birth: [DEMOGRAPHIC_DATA] Phone:  021…"
click at [22, 36] on link "Home" at bounding box center [38, 36] width 76 height 12
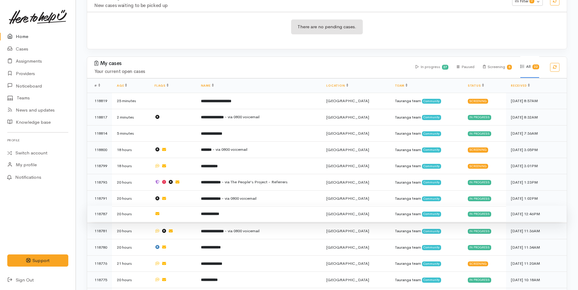
scroll to position [121, 0]
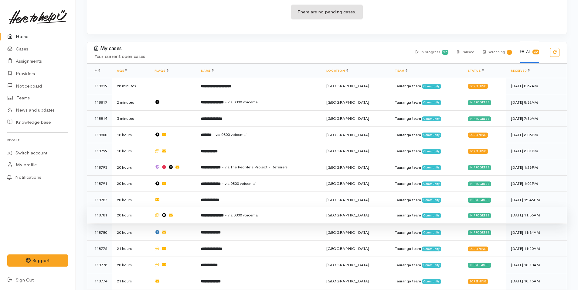
click at [224, 213] on b "**********" at bounding box center [212, 215] width 23 height 4
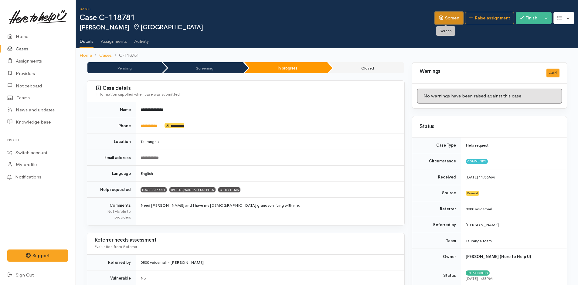
click at [446, 15] on link "Screen" at bounding box center [449, 18] width 29 height 12
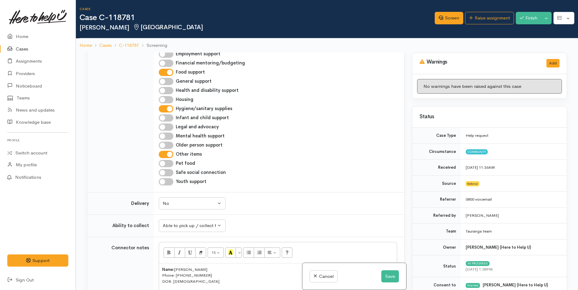
scroll to position [484, 0]
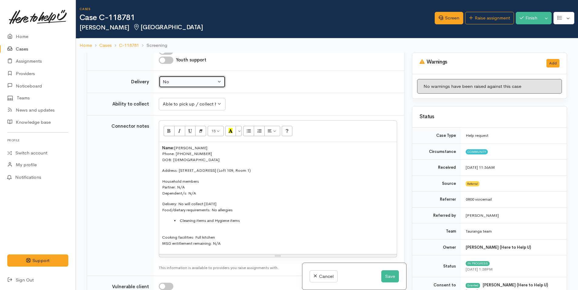
click at [179, 80] on div "No" at bounding box center [189, 81] width 53 height 7
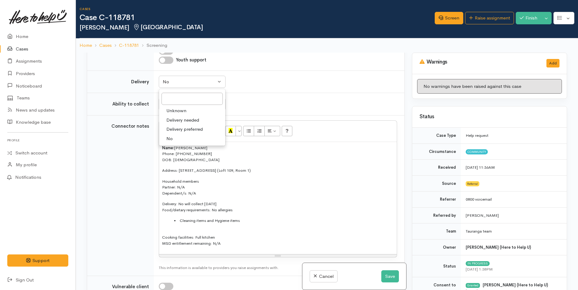
click at [183, 120] on span "Delivery needed" at bounding box center [182, 120] width 33 height 7
select select "3"
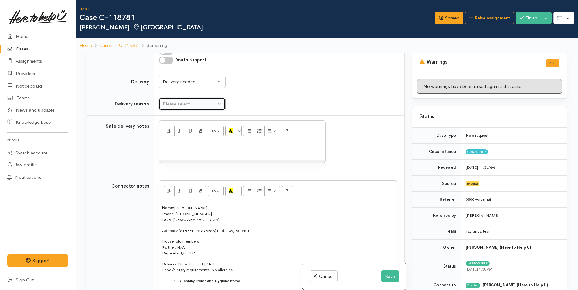
click at [184, 101] on div "Please select" at bounding box center [189, 104] width 53 height 7
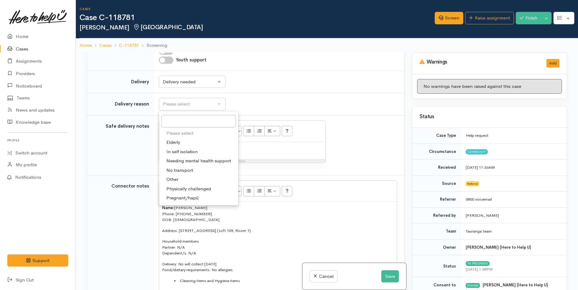
click at [183, 169] on span "No transport" at bounding box center [179, 170] width 27 height 7
select select "2"
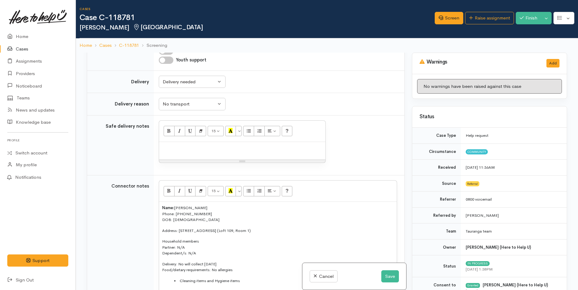
click at [191, 154] on div at bounding box center [242, 151] width 166 height 18
paste div
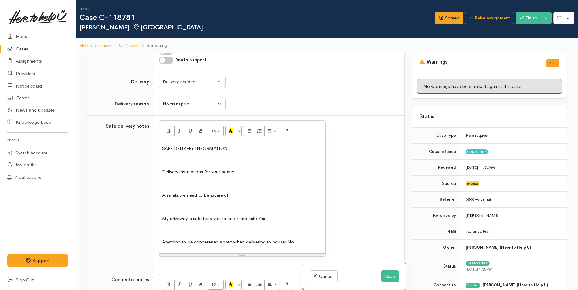
click at [282, 168] on p "Delivery instructions for your home:" at bounding box center [242, 171] width 160 height 7
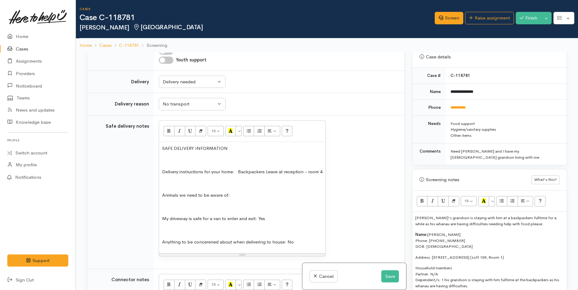
scroll to position [334, 0]
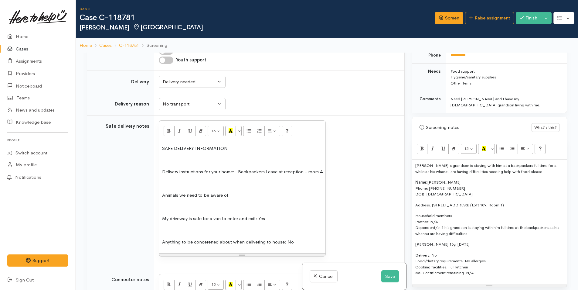
click at [266, 189] on div "SAFE DELIVERY INFORMATION Delivery instructions for your home: Backpackers Leav…" at bounding box center [242, 197] width 166 height 111
click at [389, 277] on button "Save" at bounding box center [390, 276] width 18 height 12
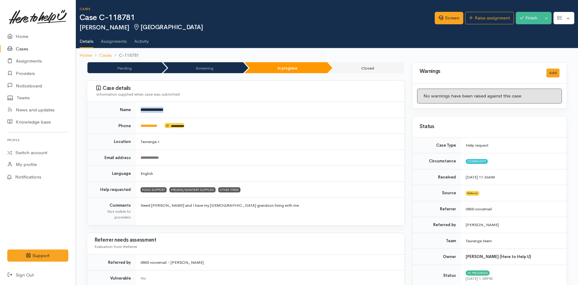
drag, startPoint x: 186, startPoint y: 111, endPoint x: 141, endPoint y: 111, distance: 44.6
click at [141, 111] on td "**********" at bounding box center [270, 110] width 269 height 16
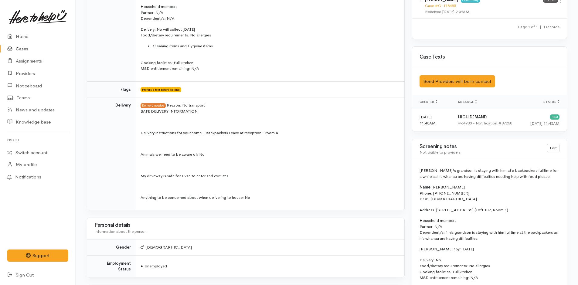
scroll to position [425, 0]
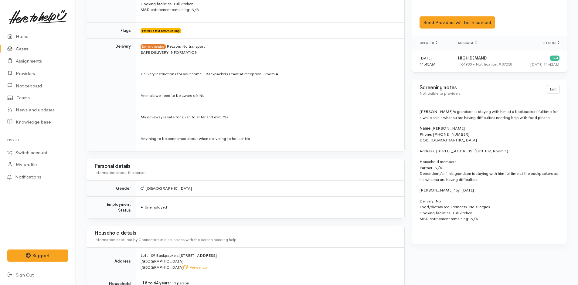
click at [447, 199] on p "Delivery: No Food/dietary requirements: No allergies Cooking facilities: Full k…" at bounding box center [490, 210] width 140 height 24
click at [556, 88] on link "Edit" at bounding box center [553, 89] width 12 height 9
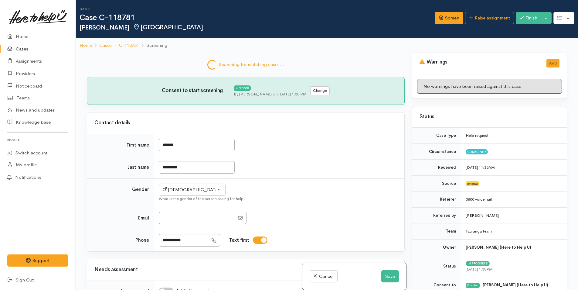
select select "2"
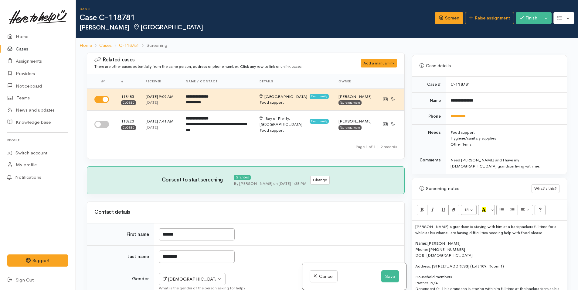
scroll to position [334, 0]
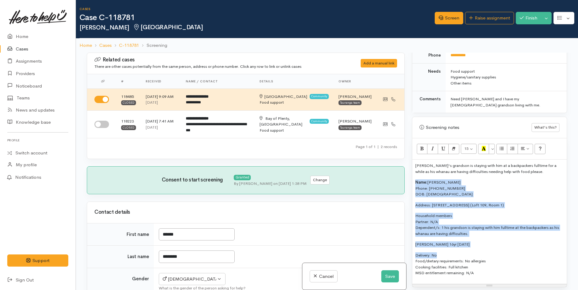
drag, startPoint x: 444, startPoint y: 251, endPoint x: 408, endPoint y: 176, distance: 83.4
click at [408, 176] on div "Warnings Add No warnings have been raised against this case Add Warning Title ●…" at bounding box center [489, 198] width 162 height 290
copy div "Name: [PERSON_NAME] Phone: [PHONE_NUMBER] DOB: [DEMOGRAPHIC_DATA] Address: [STR…"
click at [444, 252] on p "Delivery: No Food/dietary requirements: No allergies Cooking facilities: Full k…" at bounding box center [489, 264] width 148 height 24
drag, startPoint x: 443, startPoint y: 250, endPoint x: 409, endPoint y: 179, distance: 79.5
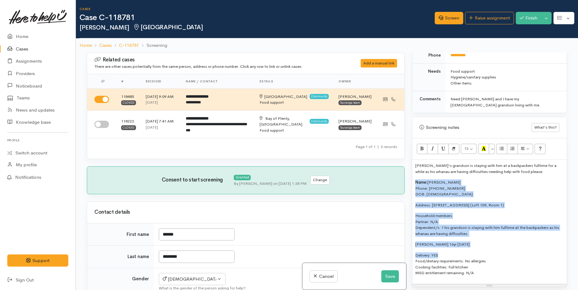
click at [409, 179] on div "Warnings Add No warnings have been raised against this case Add Warning Title ●…" at bounding box center [489, 198] width 162 height 290
click at [477, 183] on p "Name: [PERSON_NAME] Phone: [PHONE_NUMBER] DOB: [DEMOGRAPHIC_DATA]" at bounding box center [489, 188] width 148 height 18
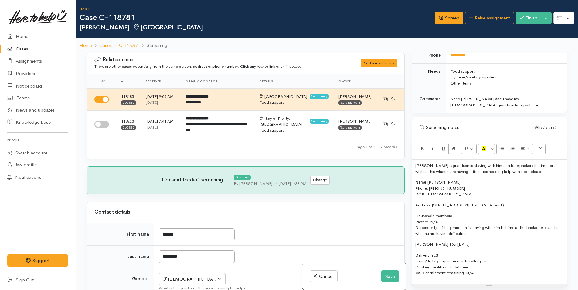
drag, startPoint x: 549, startPoint y: 197, endPoint x: 418, endPoint y: 193, distance: 131.2
click at [418, 193] on div "[PERSON_NAME]'s grandson is staying with him at a backpackers fulltime for a wh…" at bounding box center [489, 221] width 155 height 124
click at [551, 202] on p "Address: [STREET_ADDRESS] (Loft 109, Room 1)" at bounding box center [489, 205] width 148 height 6
click at [545, 202] on p "Address: [STREET_ADDRESS] (Loft 109, Room 1)" at bounding box center [489, 205] width 148 height 6
drag, startPoint x: 555, startPoint y: 199, endPoint x: 407, endPoint y: 172, distance: 150.5
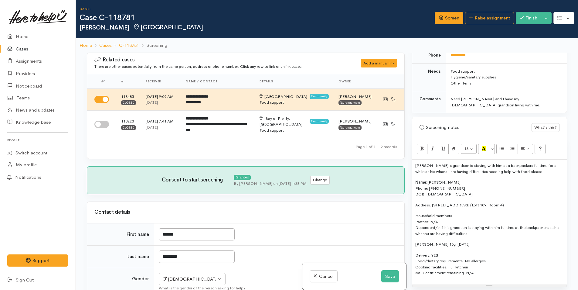
click at [407, 172] on div "Related cases There are other cases potentially from the same person, address o…" at bounding box center [327, 198] width 488 height 290
copy div "Name: Darren Thompson Phone: 0274348456 DOB: 27/03/1969 Address: 109 Devonport …"
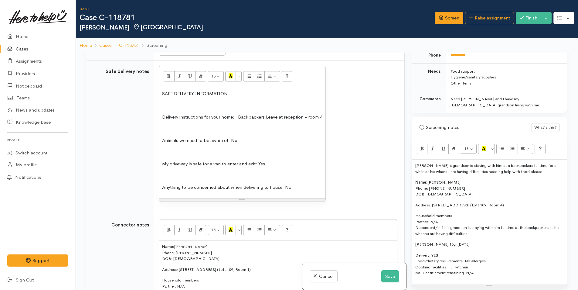
scroll to position [638, 0]
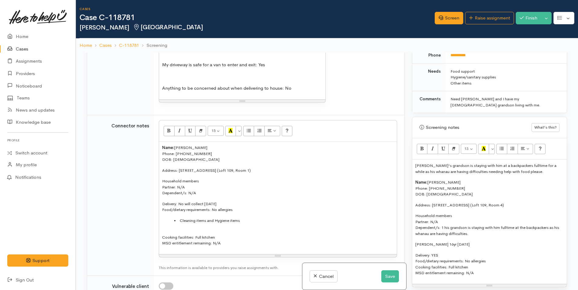
click at [292, 172] on p "Address: 109 Devonport Road, Tauranga, New Zealand (Loft 109, Room 1)" at bounding box center [278, 170] width 232 height 6
click at [391, 276] on button "Save" at bounding box center [390, 276] width 18 height 12
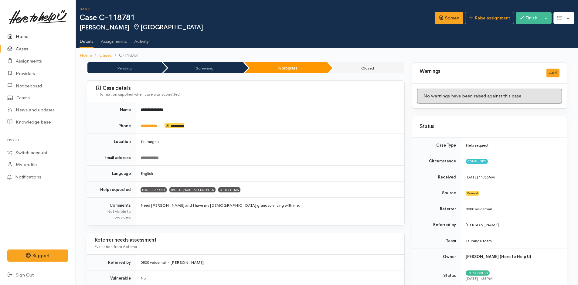
click at [26, 35] on link "Home" at bounding box center [38, 36] width 76 height 12
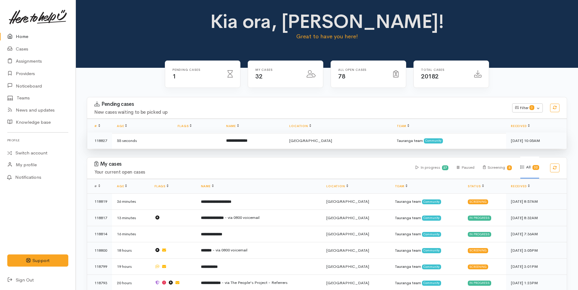
click at [266, 139] on td "**********" at bounding box center [252, 140] width 63 height 16
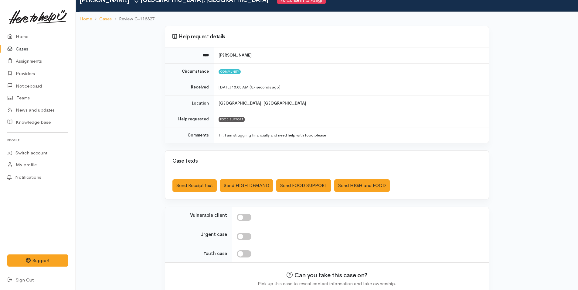
scroll to position [55, 0]
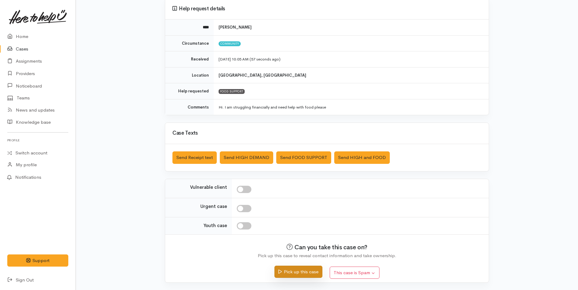
click at [301, 270] on button "Pick up this case" at bounding box center [299, 271] width 48 height 12
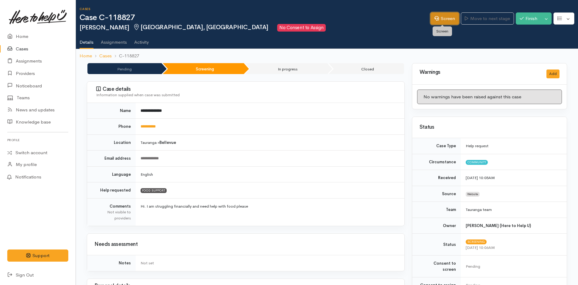
click at [449, 19] on link "Screen" at bounding box center [445, 18] width 29 height 12
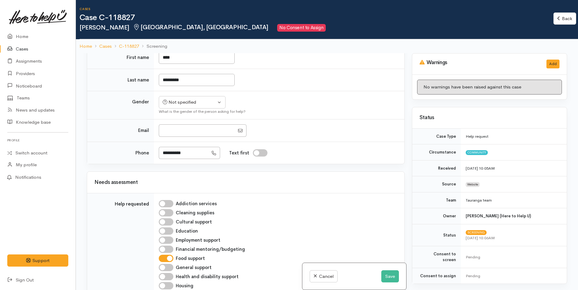
scroll to position [61, 0]
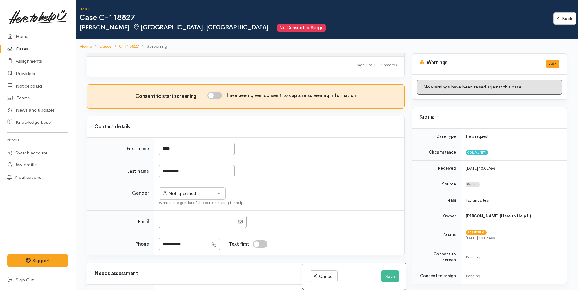
click at [219, 92] on input "I have been given consent to capture screening information" at bounding box center [214, 95] width 15 height 7
checkbox input "true"
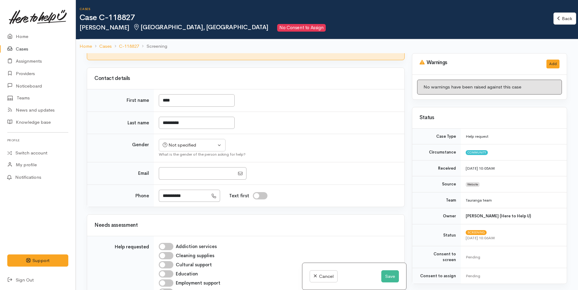
scroll to position [91, 0]
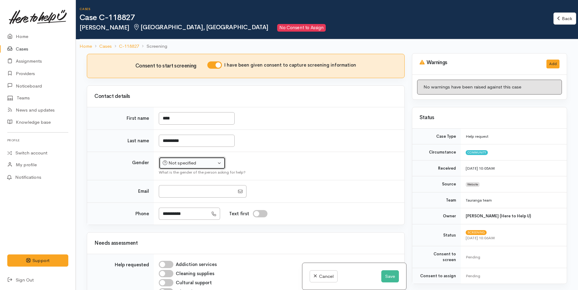
click at [176, 159] on div "Not specified" at bounding box center [189, 162] width 53 height 7
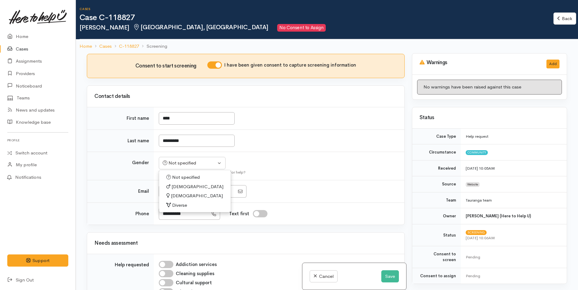
click at [177, 183] on span "[DEMOGRAPHIC_DATA]" at bounding box center [198, 186] width 52 height 7
select select "[DEMOGRAPHIC_DATA]"
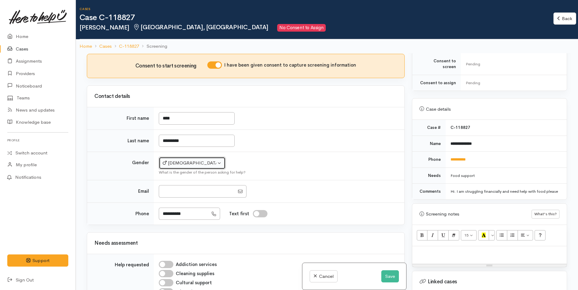
scroll to position [243, 0]
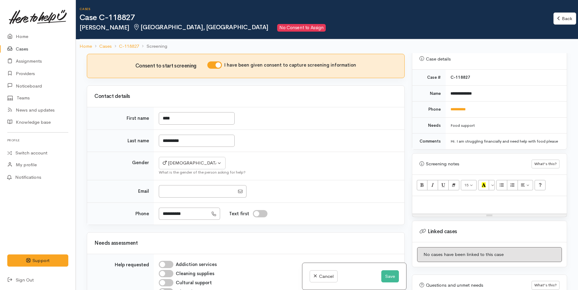
click at [472, 206] on p at bounding box center [489, 202] width 148 height 7
paste div
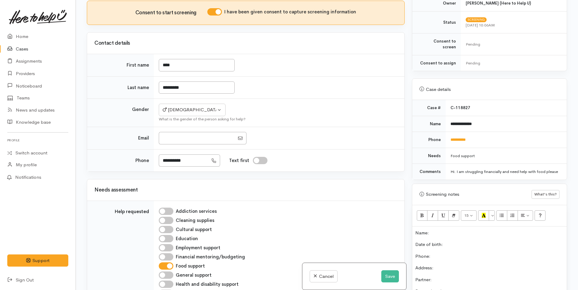
scroll to position [159, 0]
drag, startPoint x: 495, startPoint y: 115, endPoint x: 448, endPoint y: 119, distance: 46.7
click at [448, 119] on td "**********" at bounding box center [506, 124] width 121 height 16
copy b "**********"
click at [451, 234] on p "Name:" at bounding box center [489, 233] width 148 height 7
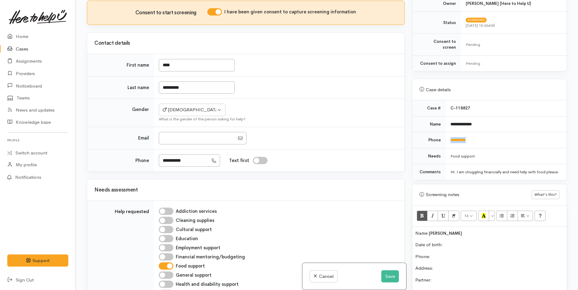
drag, startPoint x: 489, startPoint y: 133, endPoint x: 449, endPoint y: 135, distance: 40.2
click at [449, 135] on td "**********" at bounding box center [506, 140] width 121 height 16
copy link "**********"
click at [452, 258] on p "Phone:" at bounding box center [489, 256] width 148 height 7
click at [390, 277] on button "Save" at bounding box center [390, 276] width 18 height 12
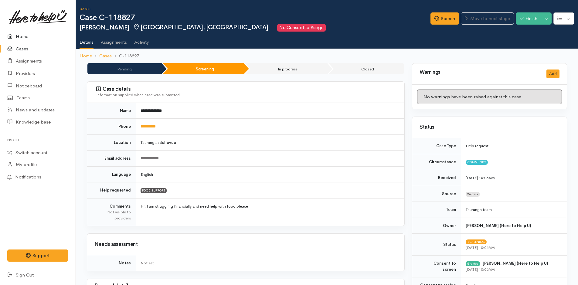
click at [19, 34] on link "Home" at bounding box center [38, 36] width 76 height 12
